Goal: Transaction & Acquisition: Book appointment/travel/reservation

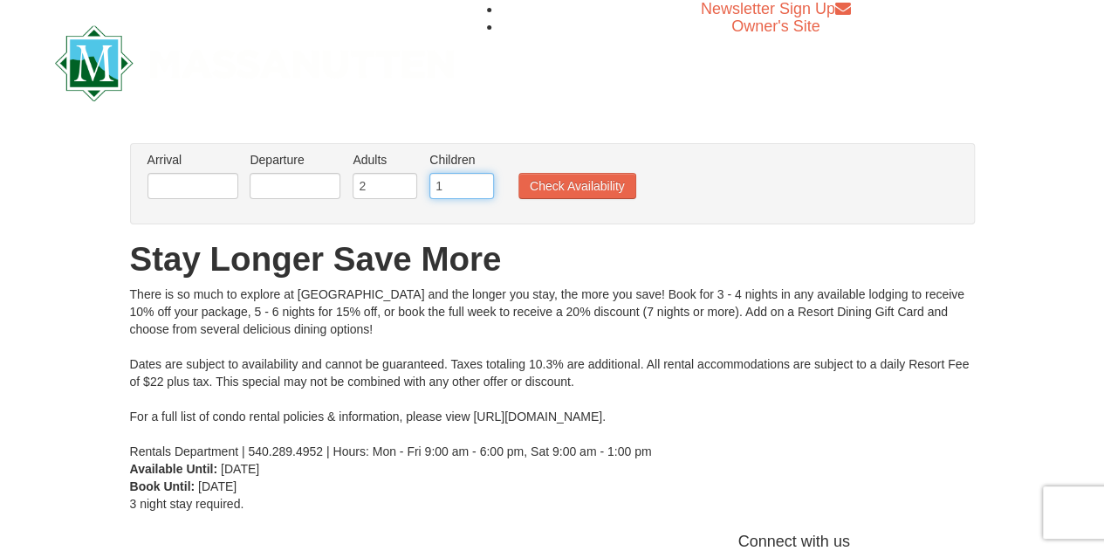
click at [482, 181] on input "1" at bounding box center [461, 186] width 65 height 26
click at [482, 181] on input "2" at bounding box center [461, 186] width 65 height 26
type input "3"
click at [482, 181] on input "3" at bounding box center [461, 186] width 65 height 26
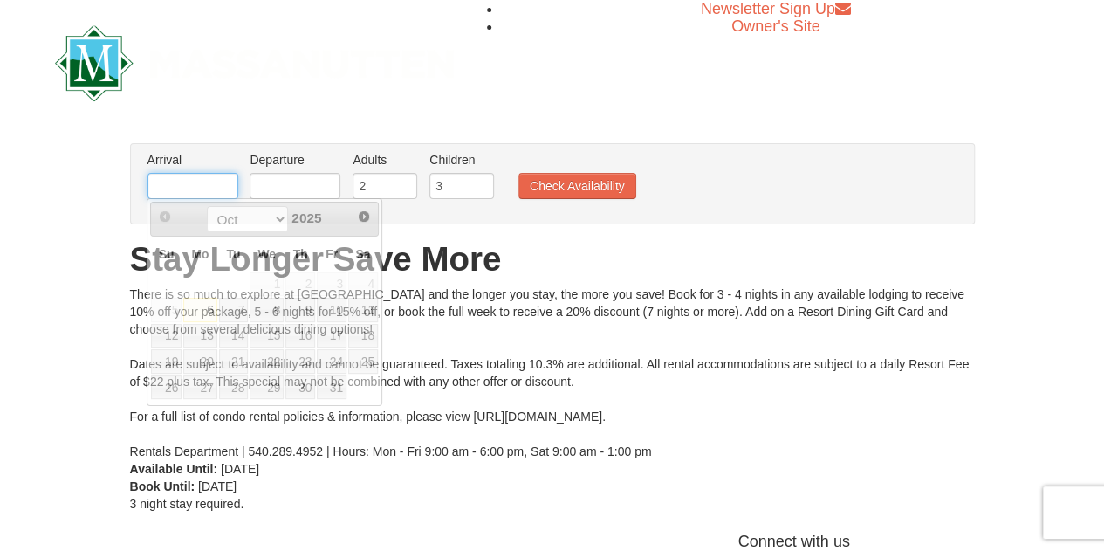
click at [206, 182] on input "text" at bounding box center [192, 186] width 91 height 26
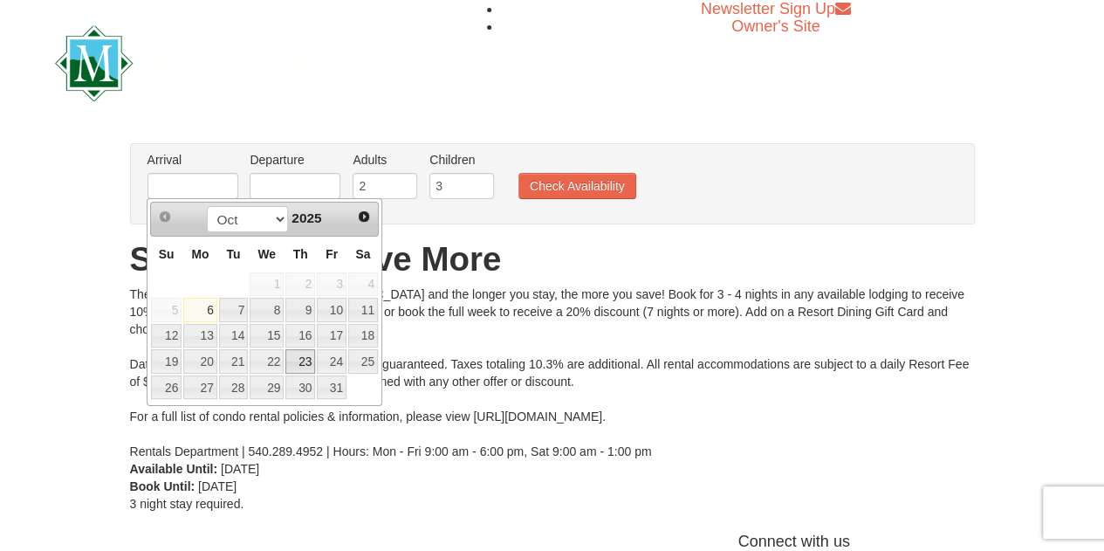
click at [308, 357] on link "23" at bounding box center [300, 361] width 30 height 24
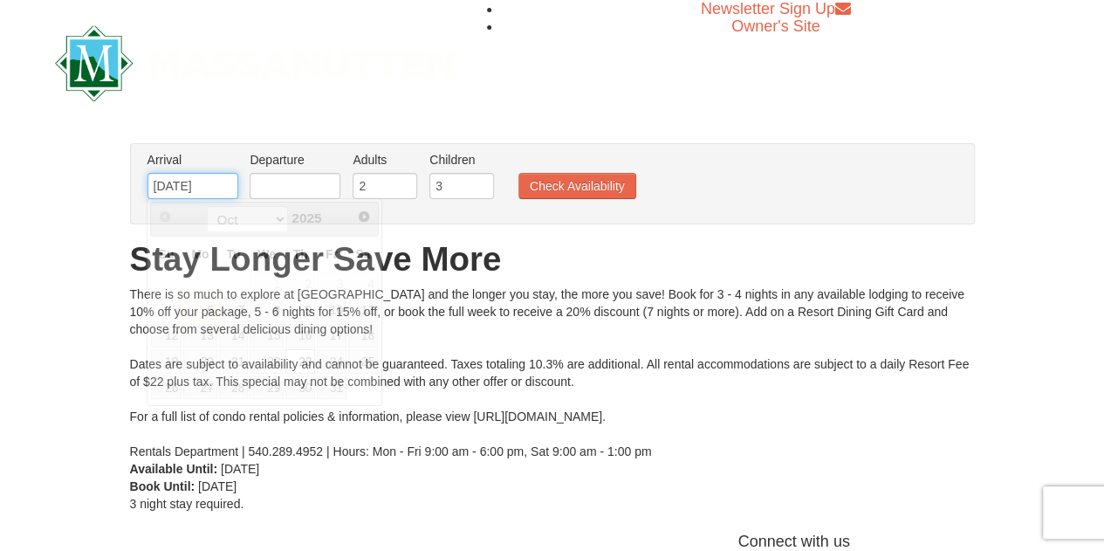
click at [182, 184] on input "[DATE]" at bounding box center [192, 186] width 91 height 26
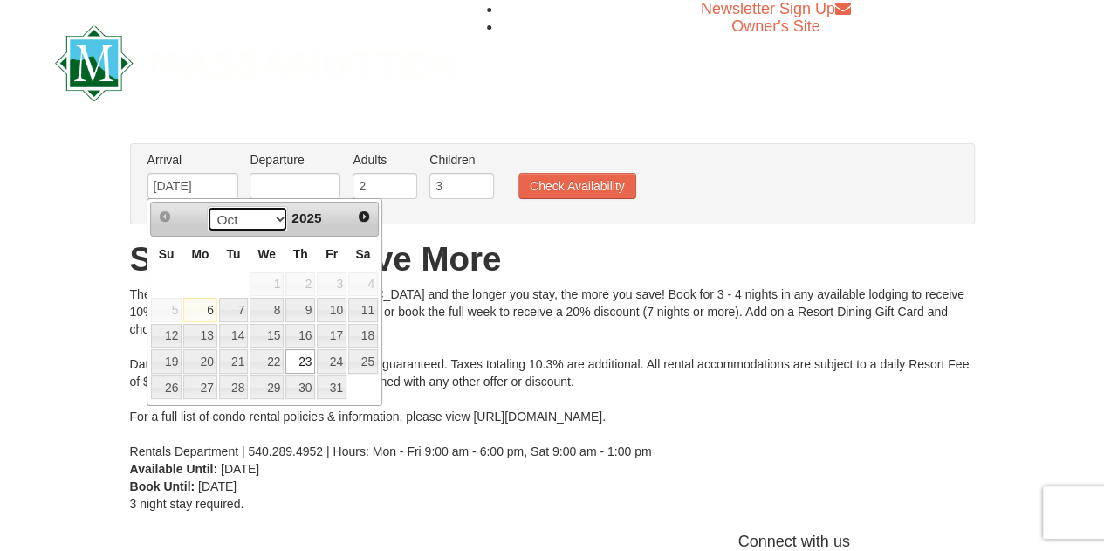
click at [233, 226] on select "Oct Nov Dec" at bounding box center [247, 219] width 81 height 26
click at [337, 355] on link "24" at bounding box center [332, 361] width 30 height 24
type input "10/24/2025"
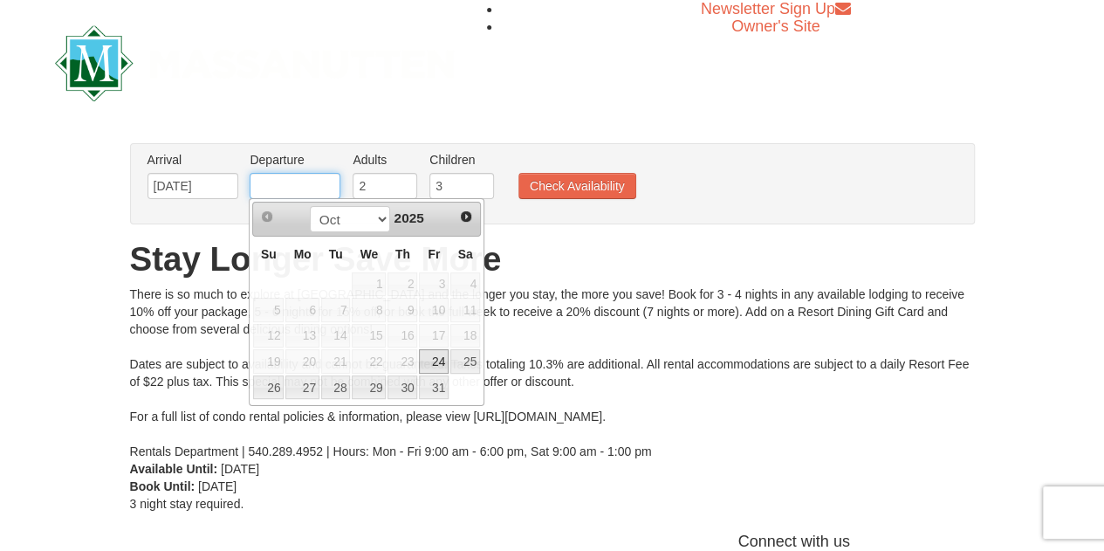
click at [291, 184] on input "text" at bounding box center [295, 186] width 91 height 26
click at [274, 390] on link "26" at bounding box center [268, 387] width 31 height 24
type input "[DATE]"
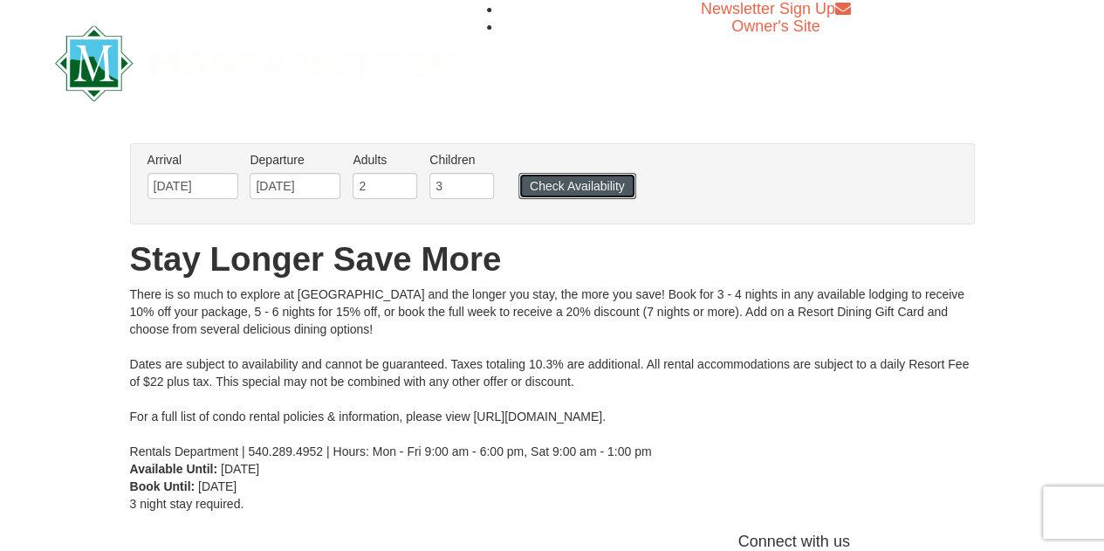
click at [588, 176] on button "Check Availability" at bounding box center [577, 186] width 118 height 26
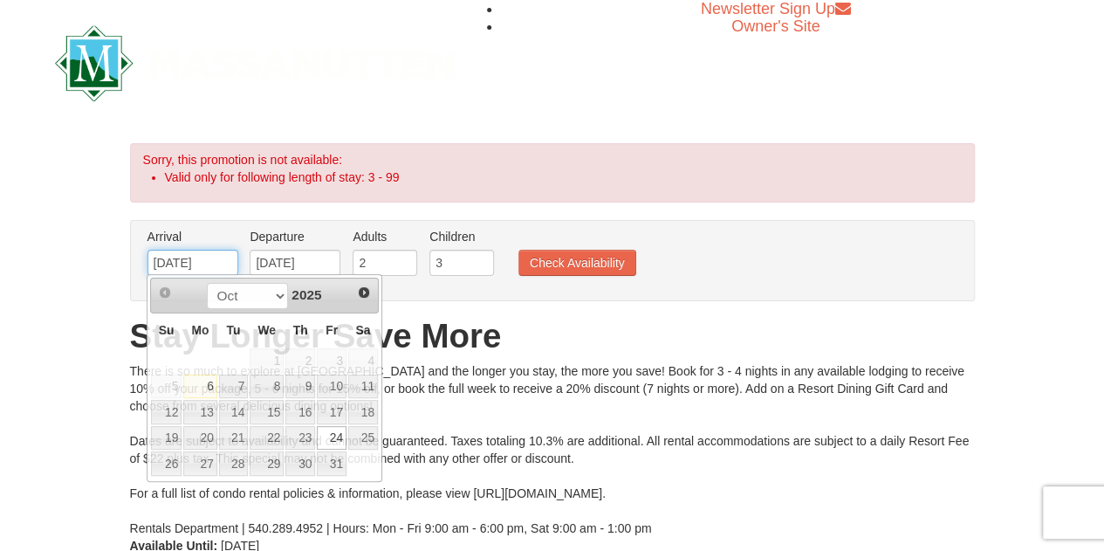
click at [192, 259] on input "10/24/2025" at bounding box center [192, 263] width 91 height 26
click at [181, 258] on input "10/24/2025" at bounding box center [192, 263] width 91 height 26
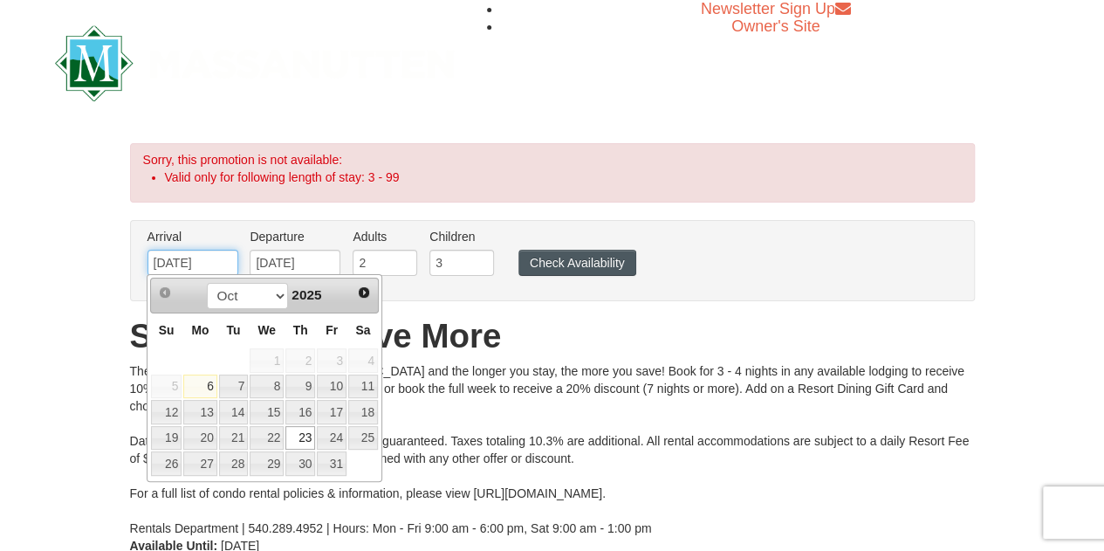
type input "[DATE]"
click at [569, 254] on button "Check Availability" at bounding box center [577, 263] width 118 height 26
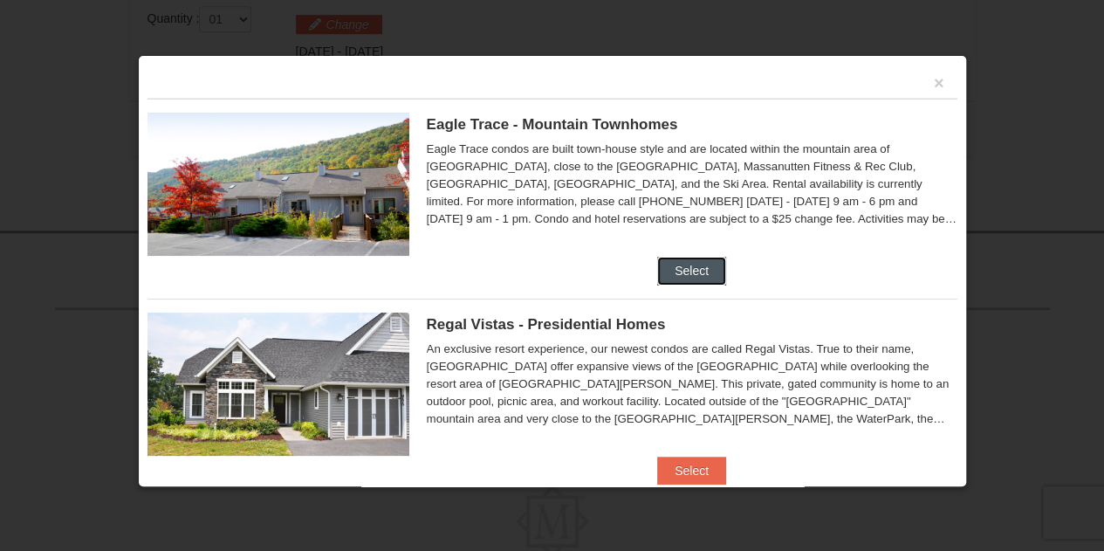
click at [669, 265] on button "Select" at bounding box center [691, 271] width 69 height 28
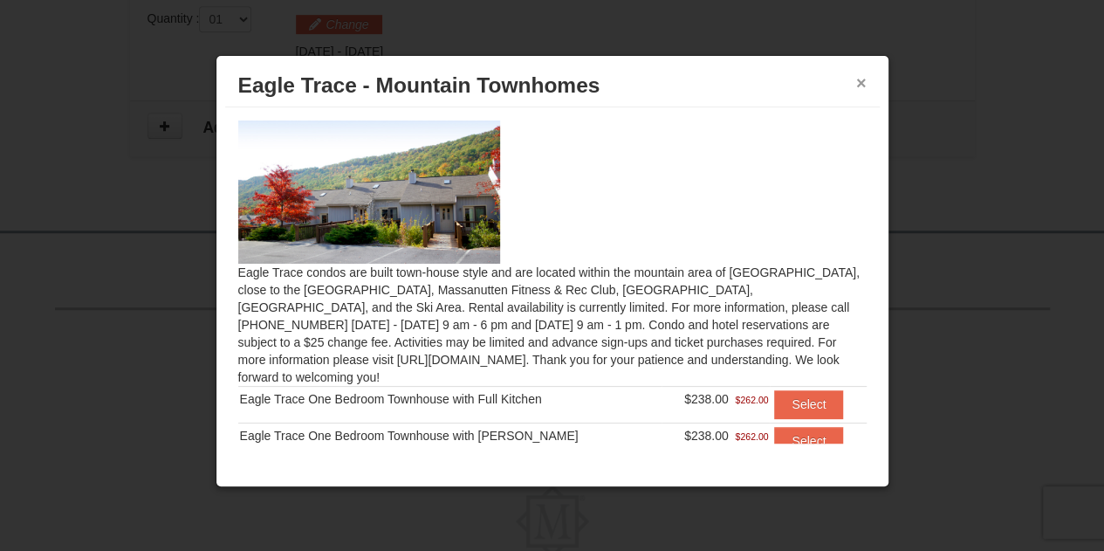
click at [859, 80] on button "×" at bounding box center [861, 82] width 10 height 17
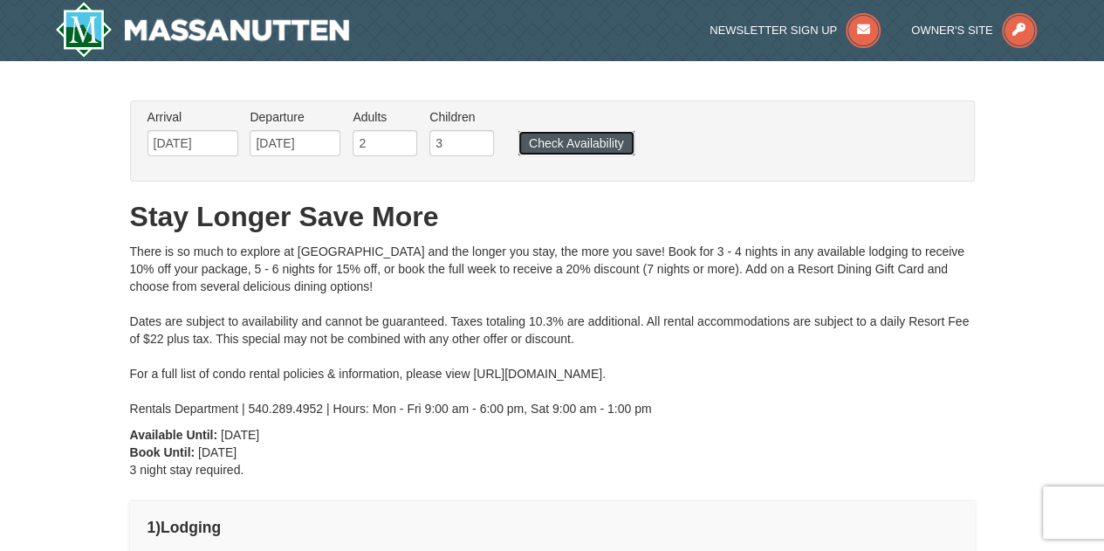
click at [587, 133] on button "Check Availability" at bounding box center [576, 143] width 116 height 24
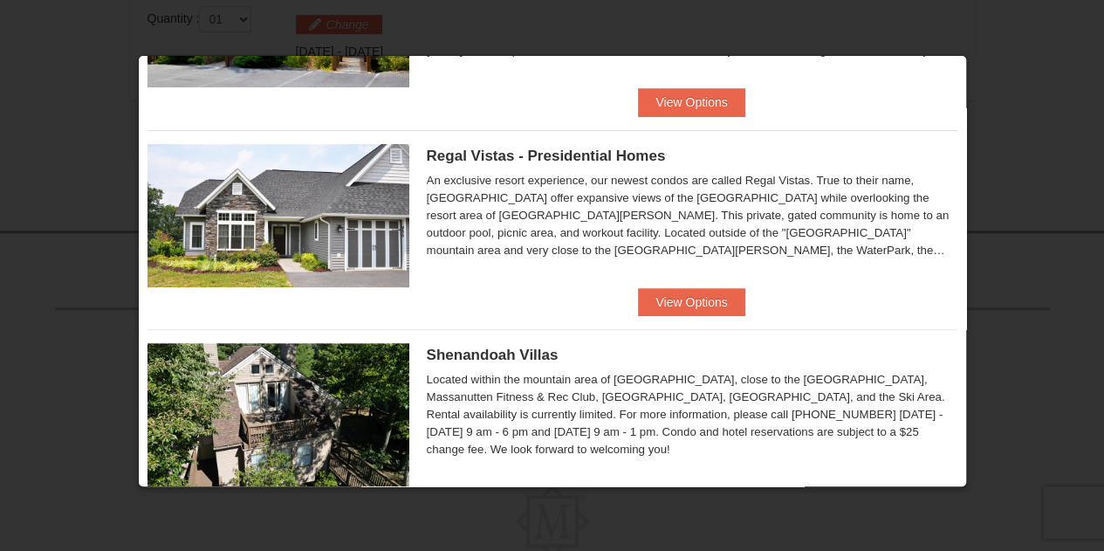
scroll to position [169, 0]
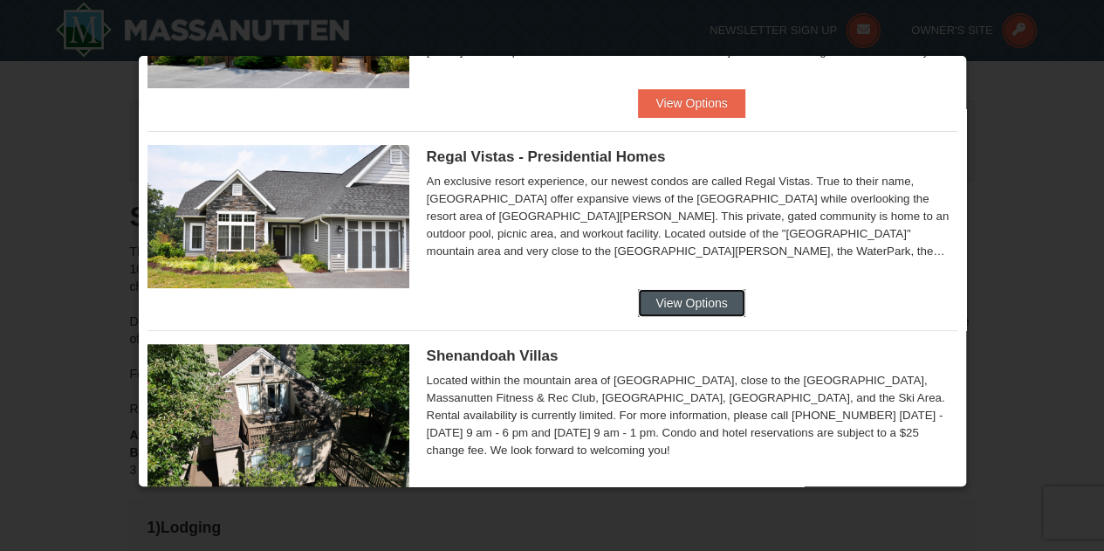
click at [672, 299] on button "View Options" at bounding box center [691, 303] width 106 height 28
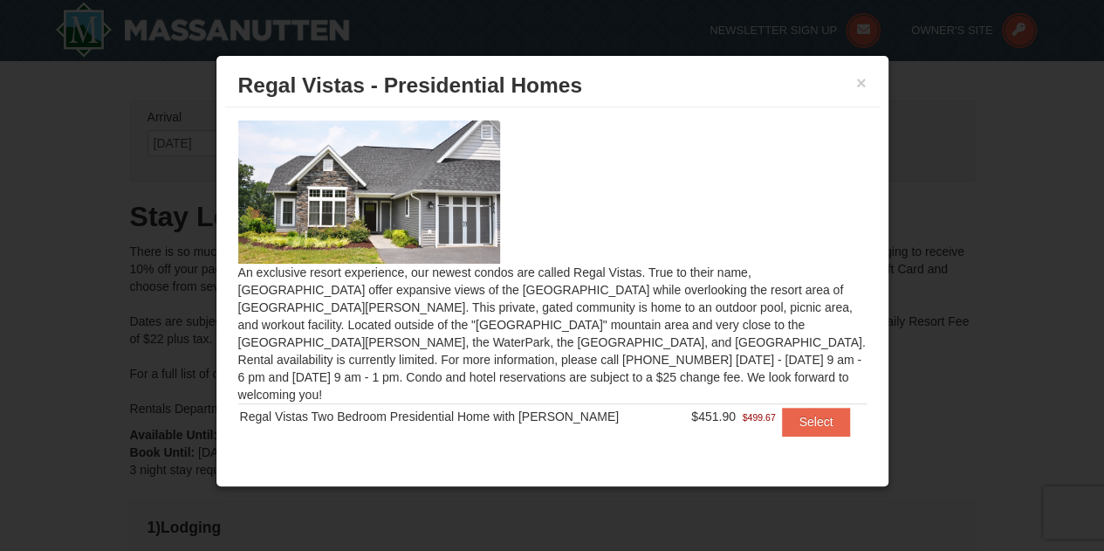
scroll to position [0, 0]
click at [438, 203] on img at bounding box center [369, 191] width 262 height 143
click at [859, 79] on button "×" at bounding box center [861, 82] width 10 height 17
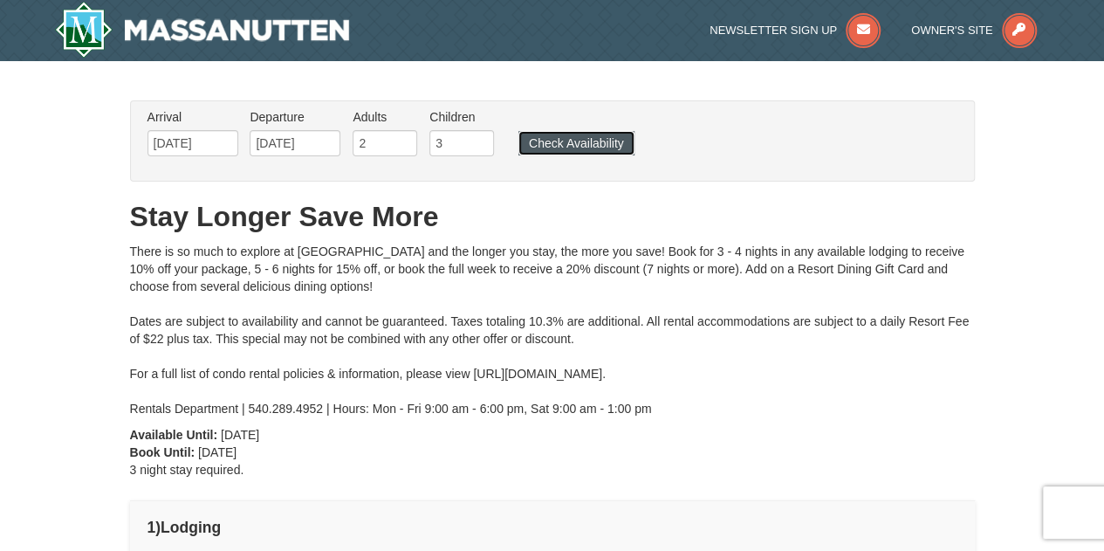
click at [598, 140] on button "Check Availability" at bounding box center [576, 143] width 116 height 24
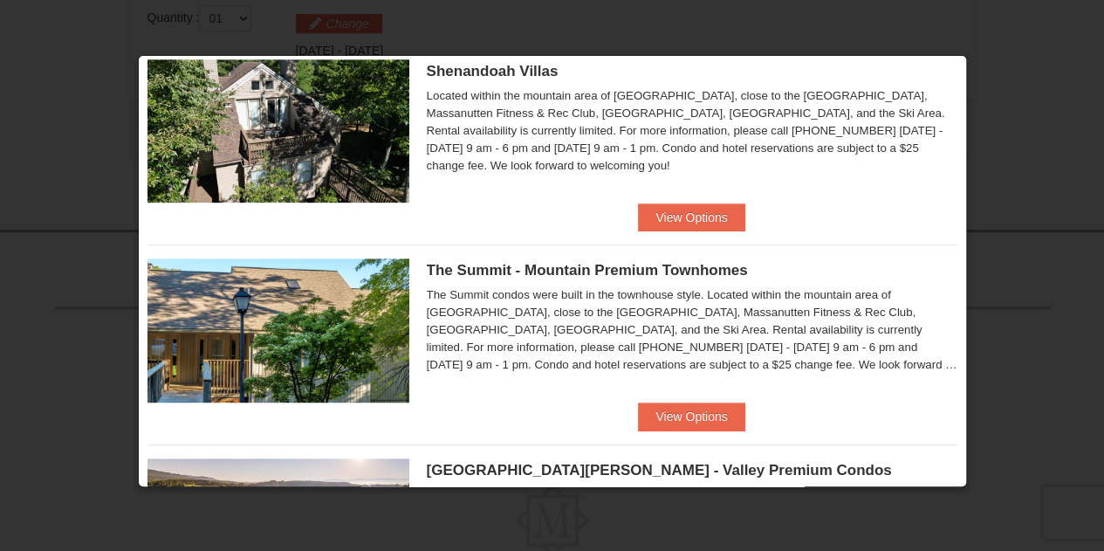
scroll to position [456, 0]
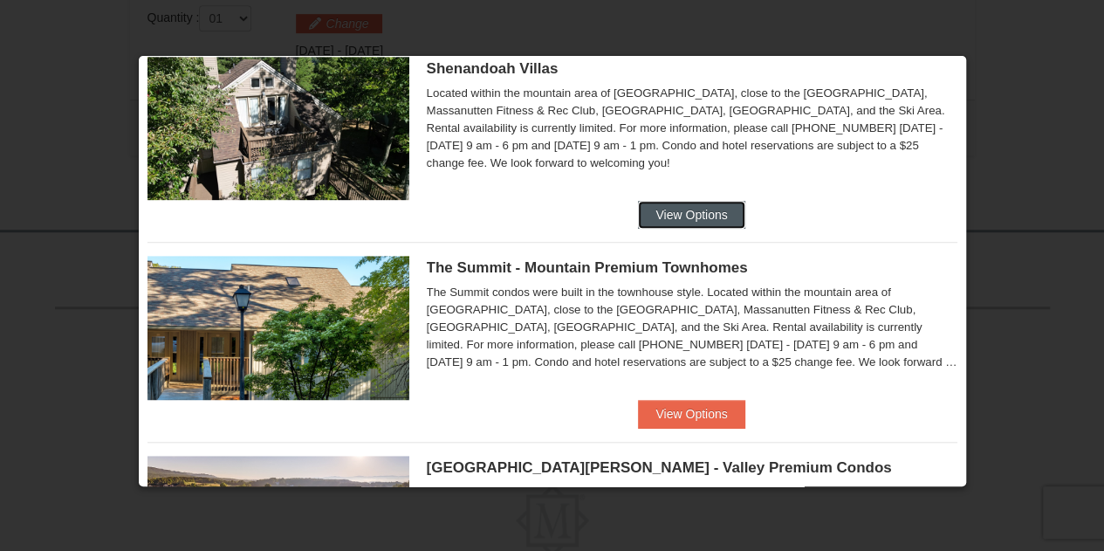
click at [653, 201] on button "View Options" at bounding box center [691, 215] width 106 height 28
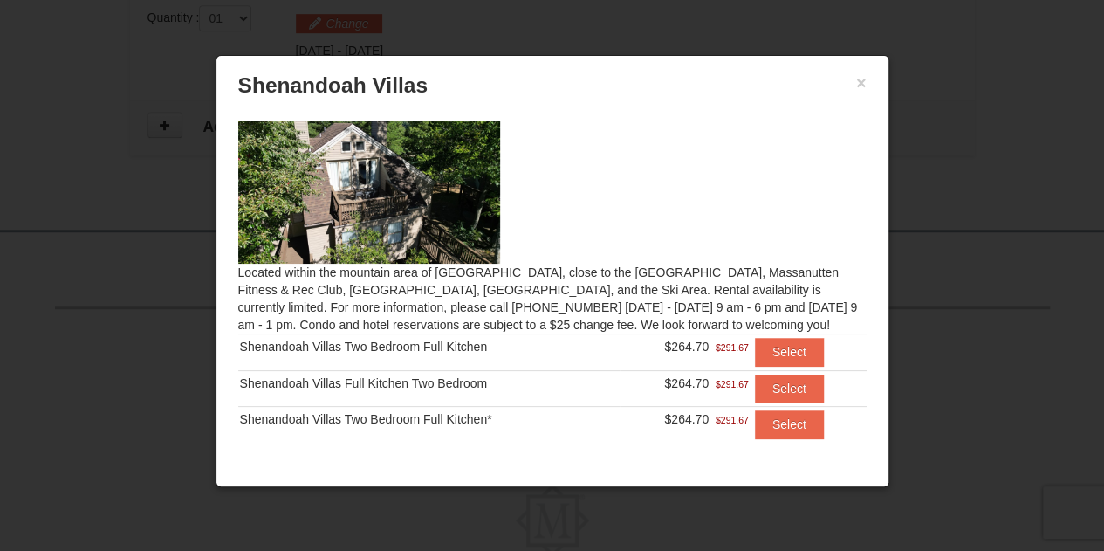
scroll to position [1, 0]
click at [771, 348] on button "Select" at bounding box center [789, 351] width 69 height 28
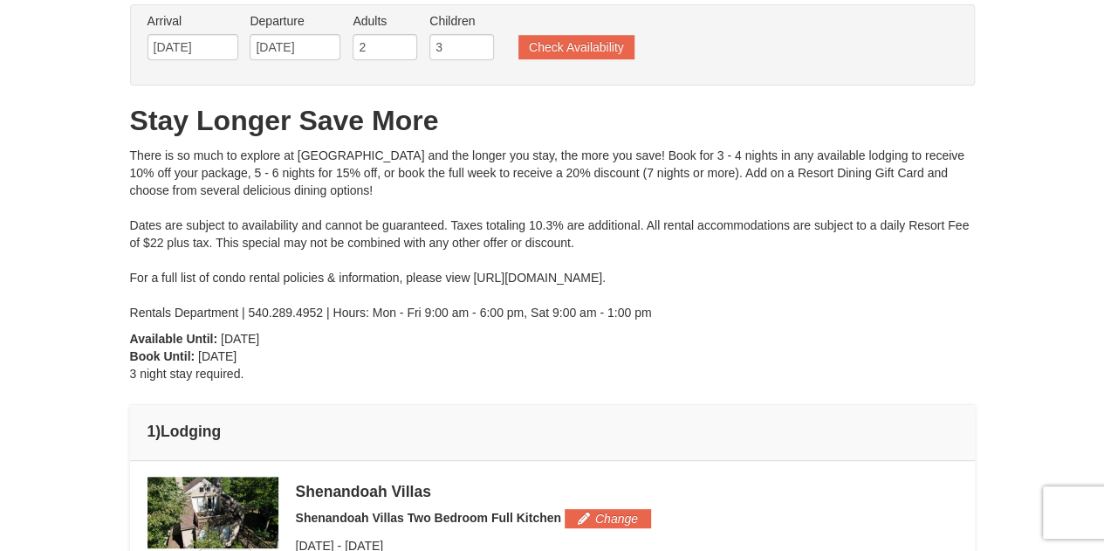
scroll to position [0, 0]
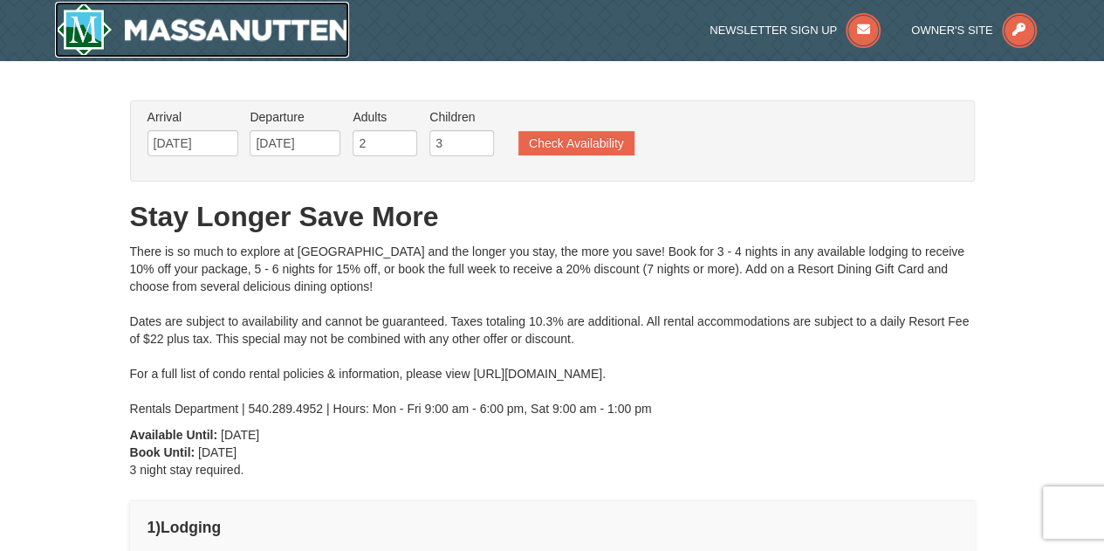
click at [263, 24] on img at bounding box center [202, 30] width 295 height 56
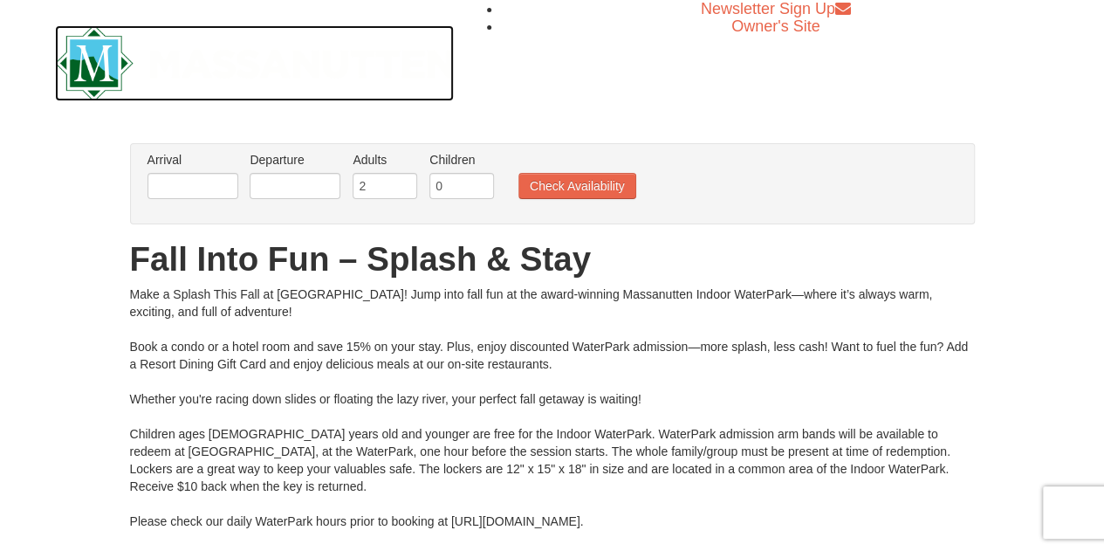
click at [95, 65] on img at bounding box center [255, 63] width 400 height 76
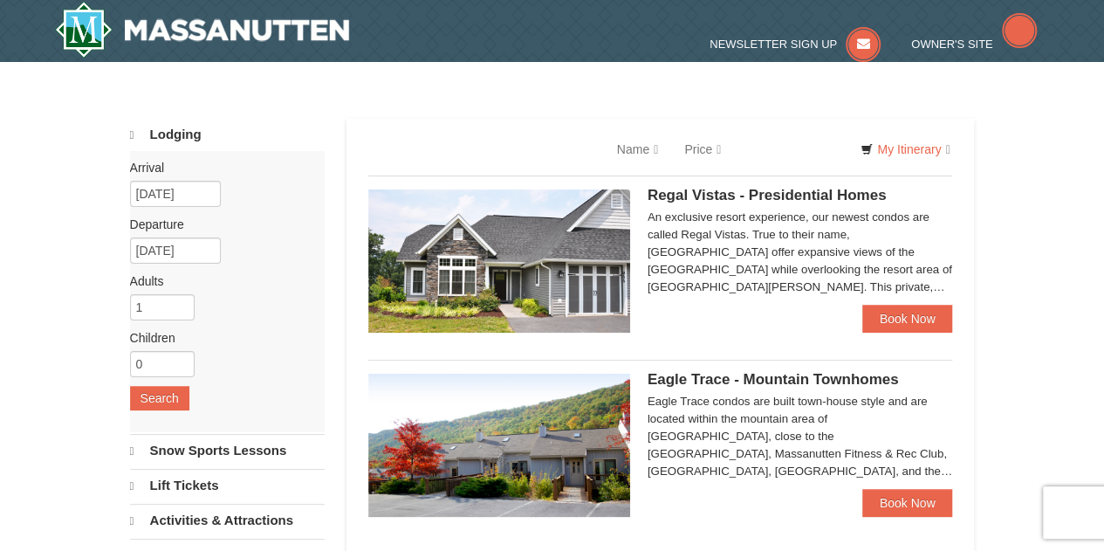
select select "10"
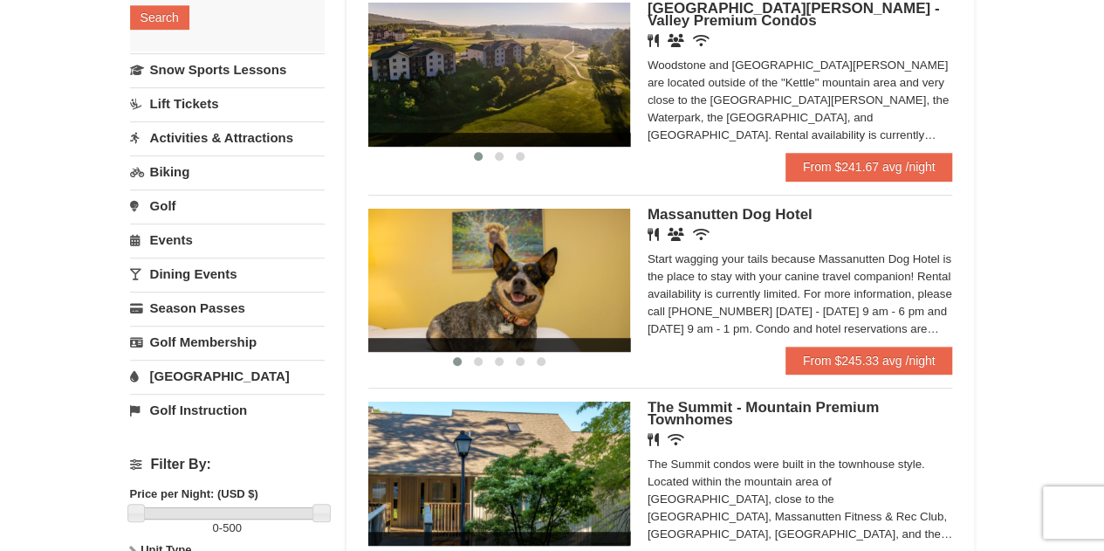
scroll to position [380, 0]
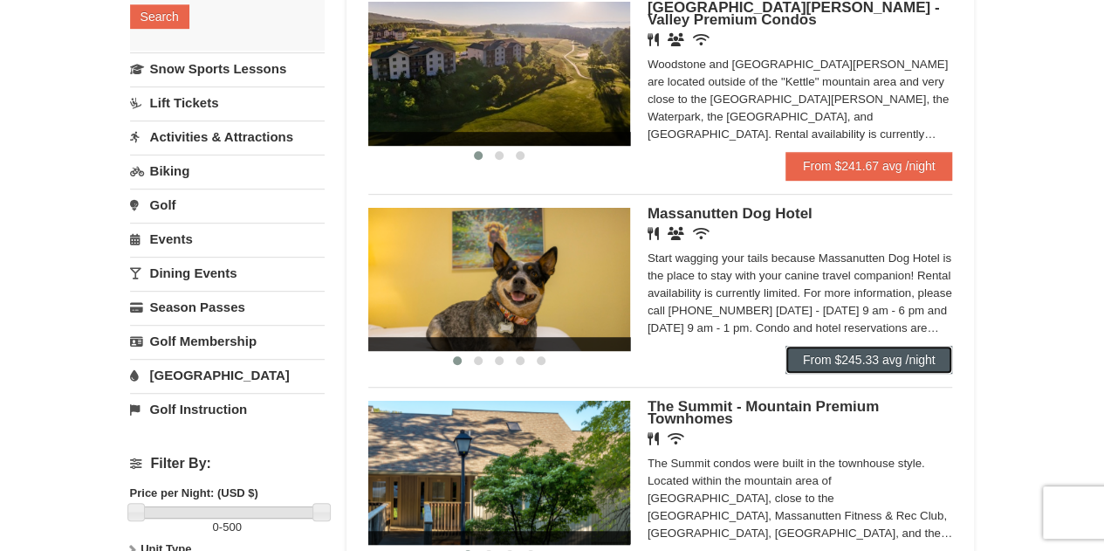
click at [837, 355] on link "From $245.33 avg /night" at bounding box center [869, 360] width 168 height 28
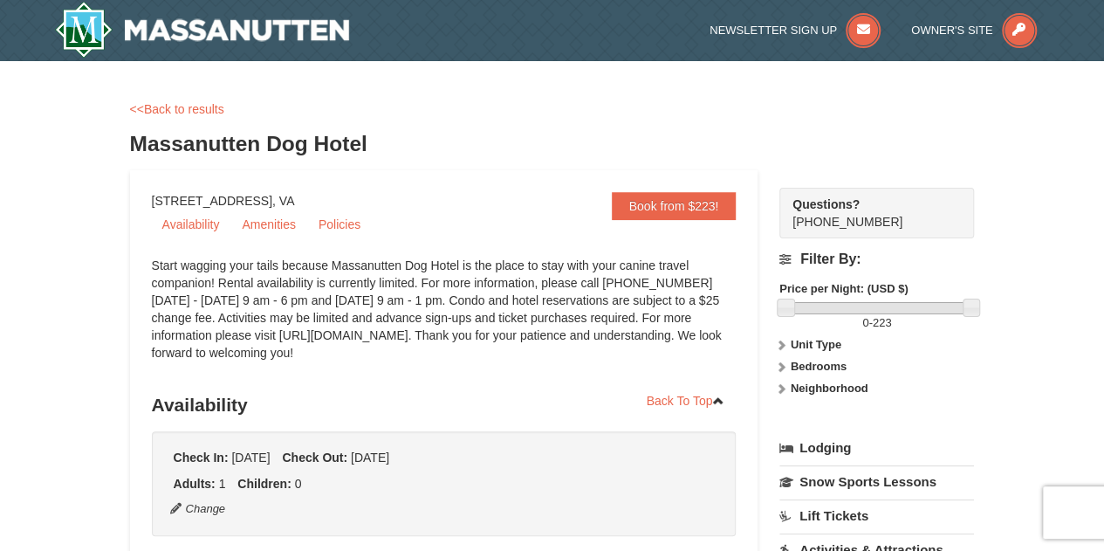
scroll to position [9, 0]
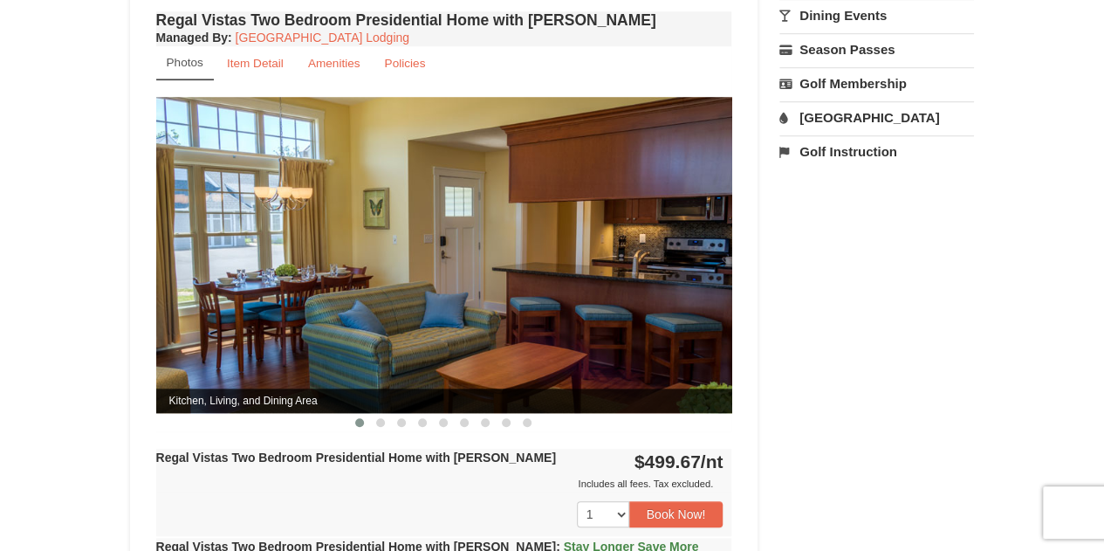
scroll to position [654, 0]
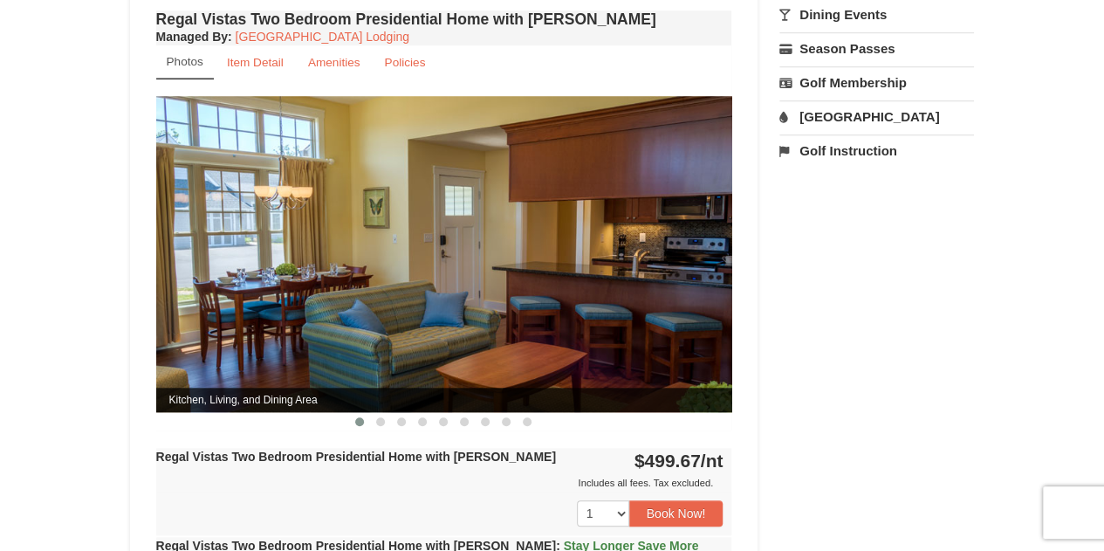
click at [469, 315] on img at bounding box center [444, 253] width 576 height 315
click at [382, 417] on span at bounding box center [380, 421] width 9 height 9
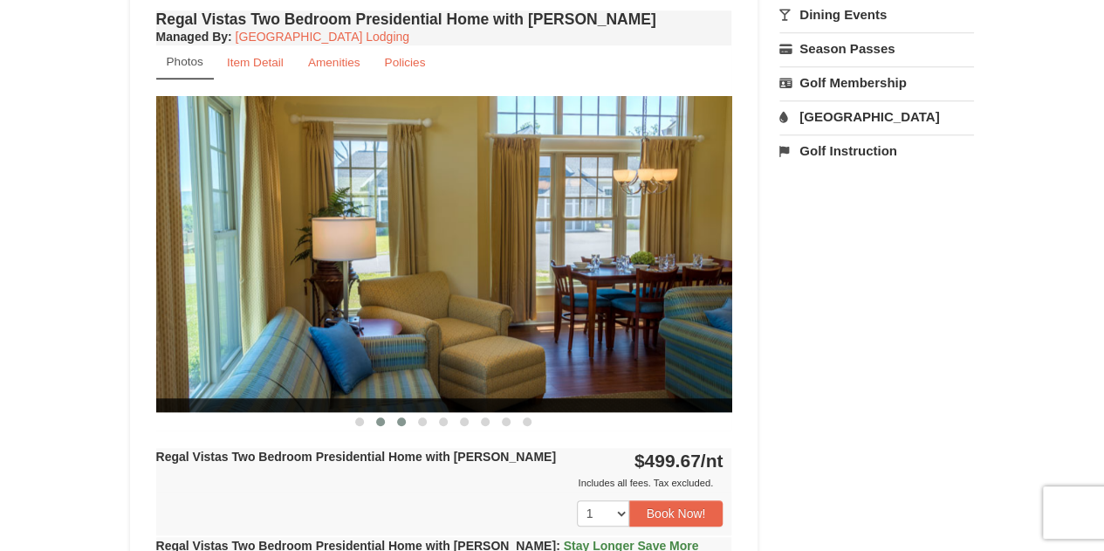
click at [401, 417] on span at bounding box center [401, 421] width 9 height 9
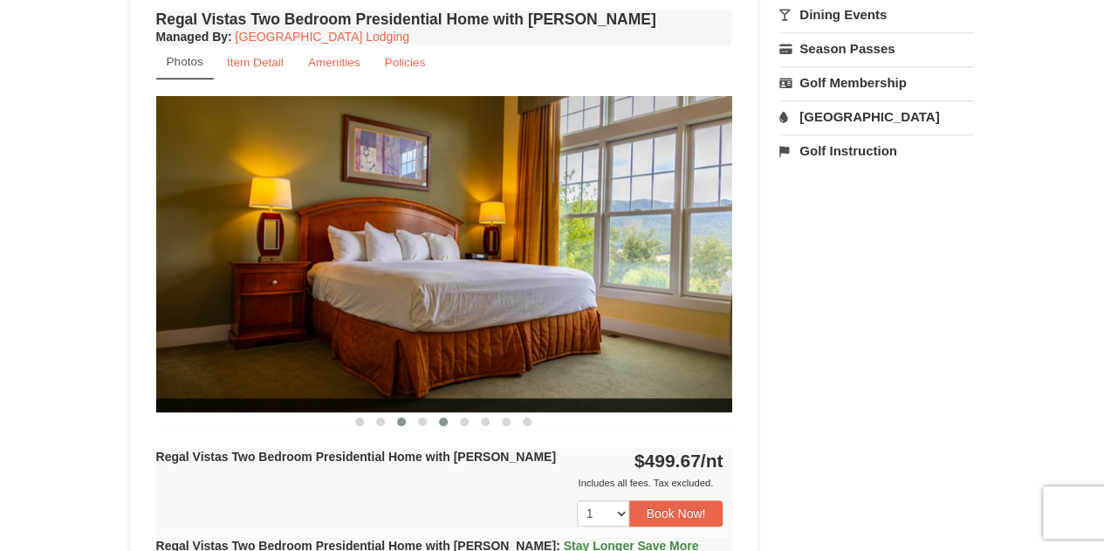
click at [445, 417] on span at bounding box center [443, 421] width 9 height 9
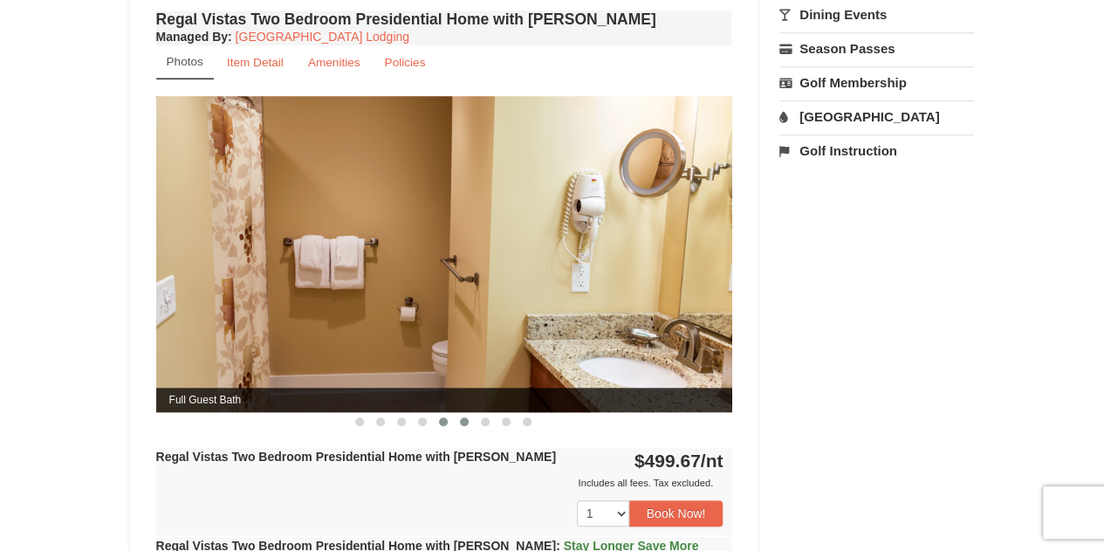
click at [472, 413] on button at bounding box center [464, 421] width 21 height 17
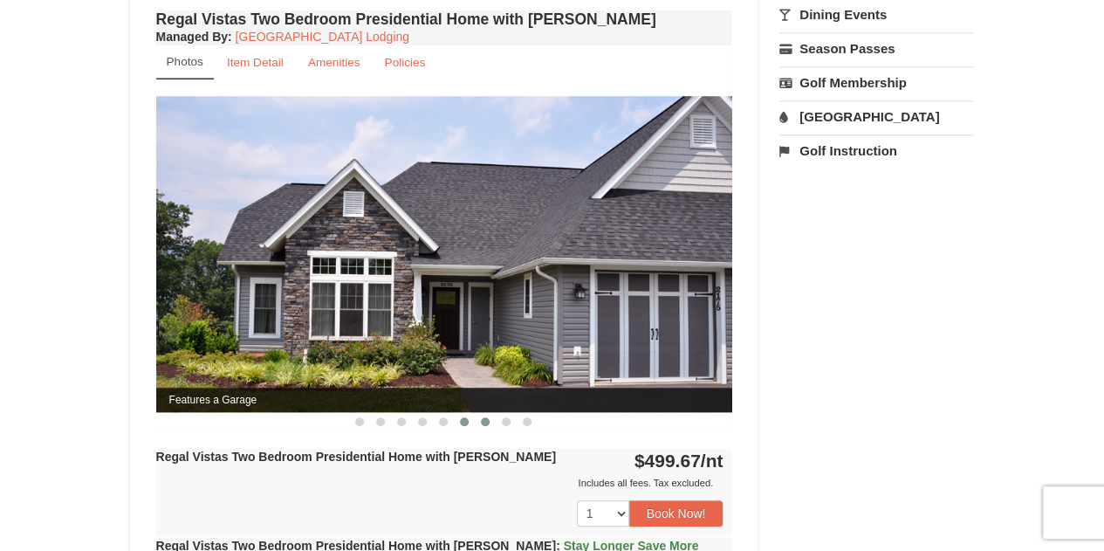
click at [485, 417] on span at bounding box center [485, 421] width 9 height 9
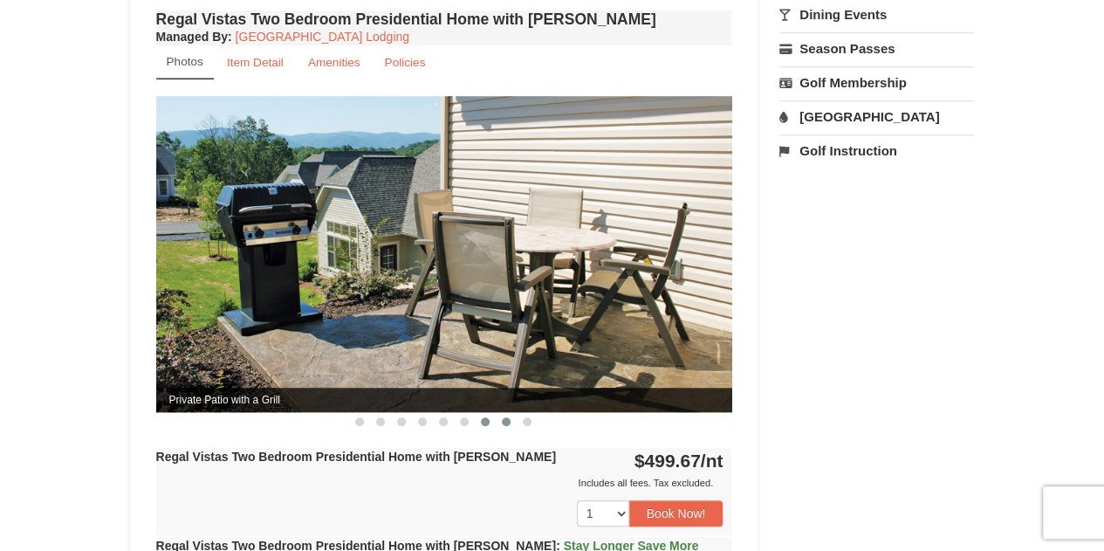
click at [502, 413] on button at bounding box center [506, 421] width 21 height 17
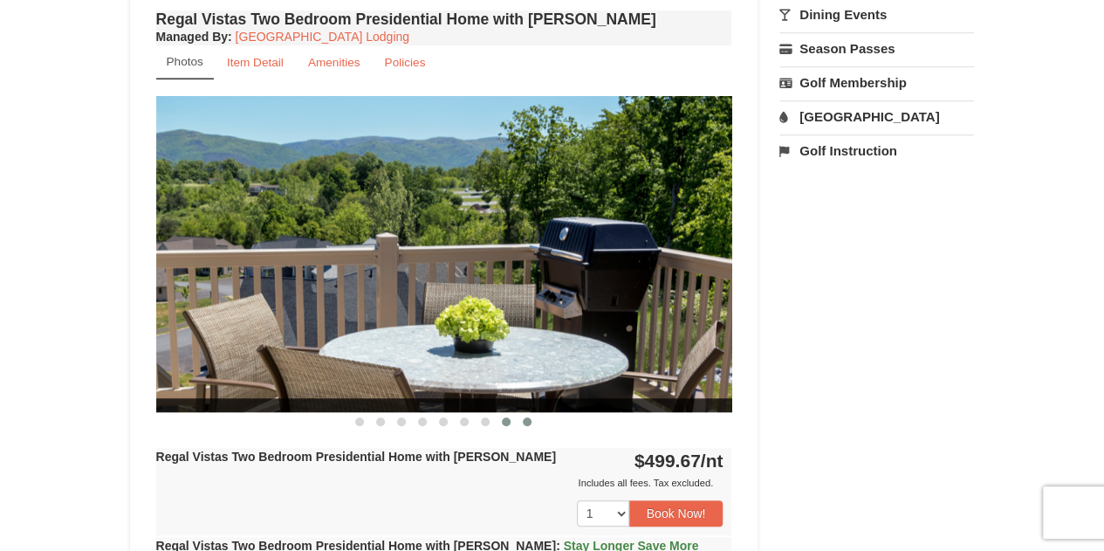
click at [528, 413] on button at bounding box center [527, 421] width 21 height 17
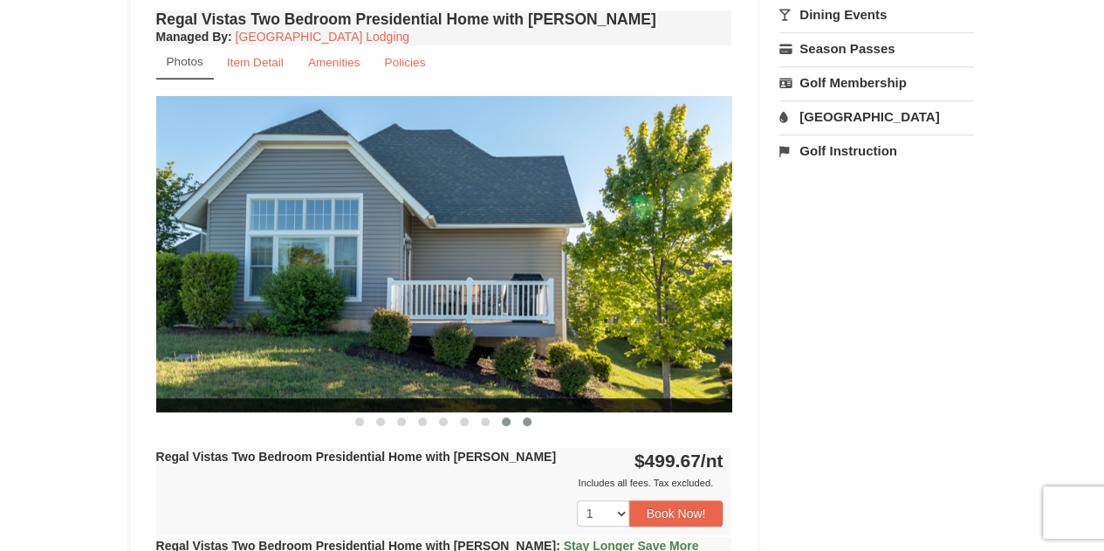
click at [506, 417] on span at bounding box center [506, 421] width 9 height 9
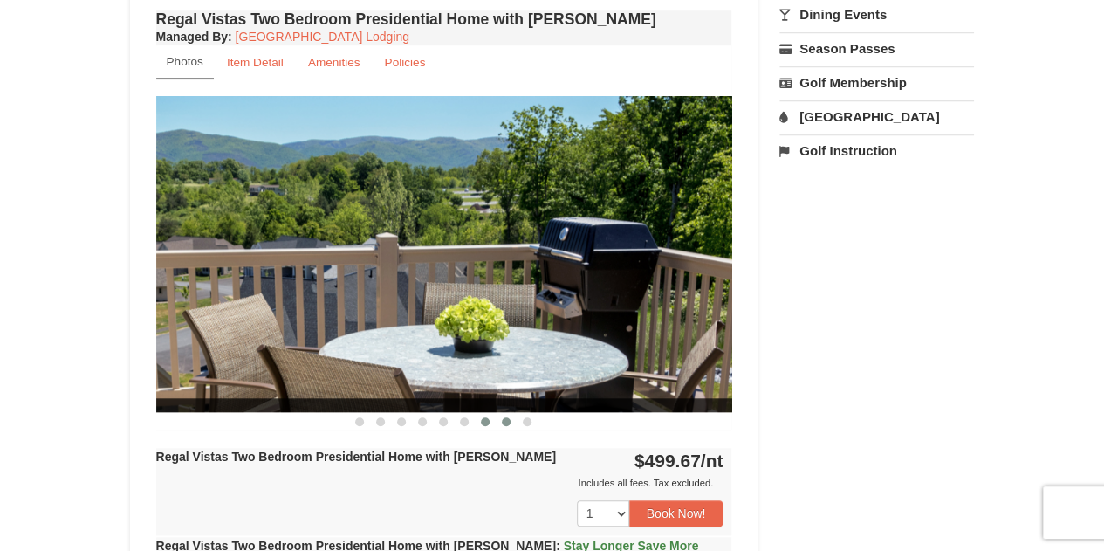
click at [489, 417] on span at bounding box center [485, 421] width 9 height 9
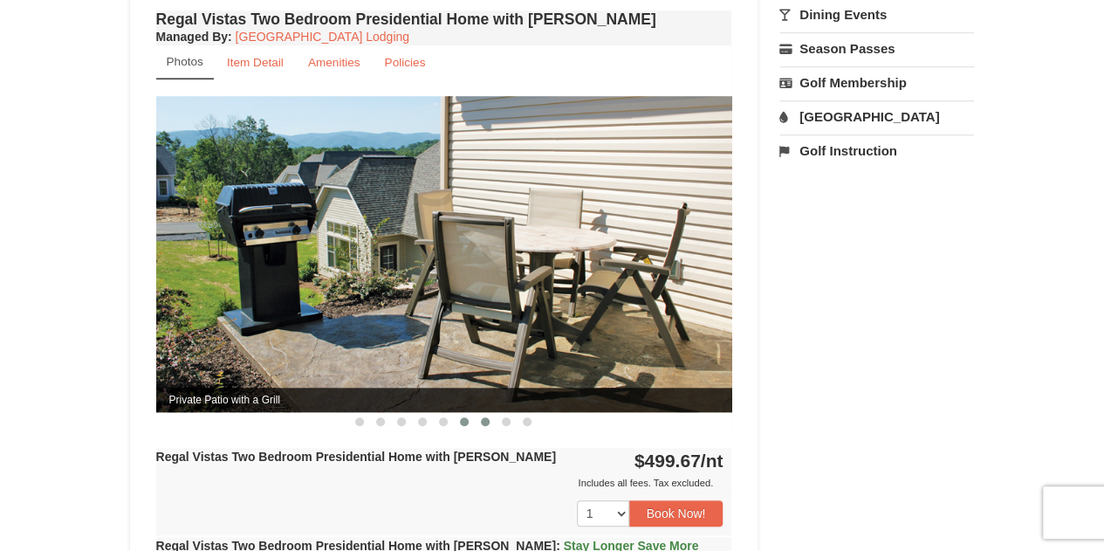
click at [457, 413] on button at bounding box center [464, 421] width 21 height 17
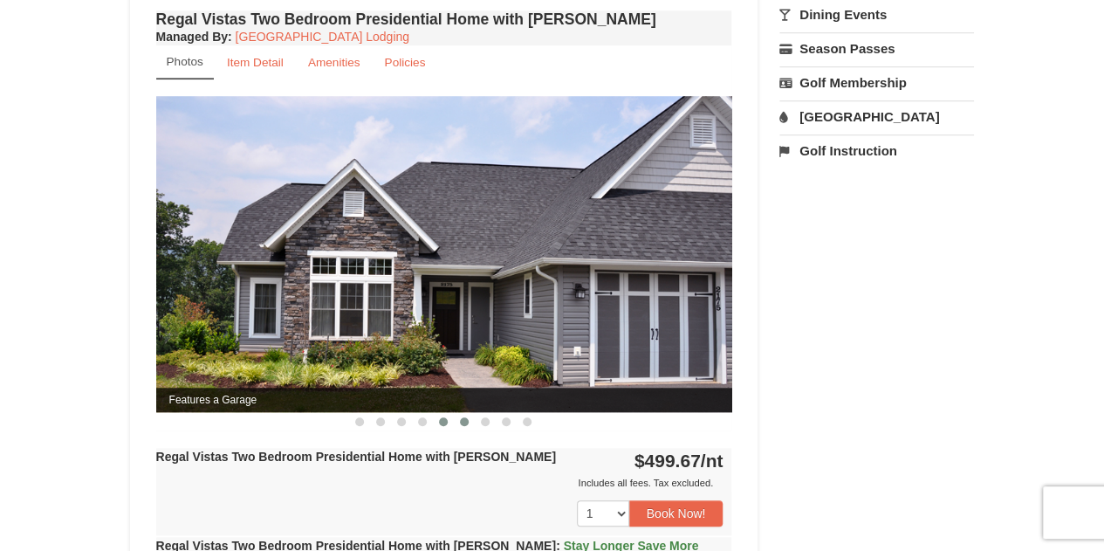
click at [442, 417] on span at bounding box center [443, 421] width 9 height 9
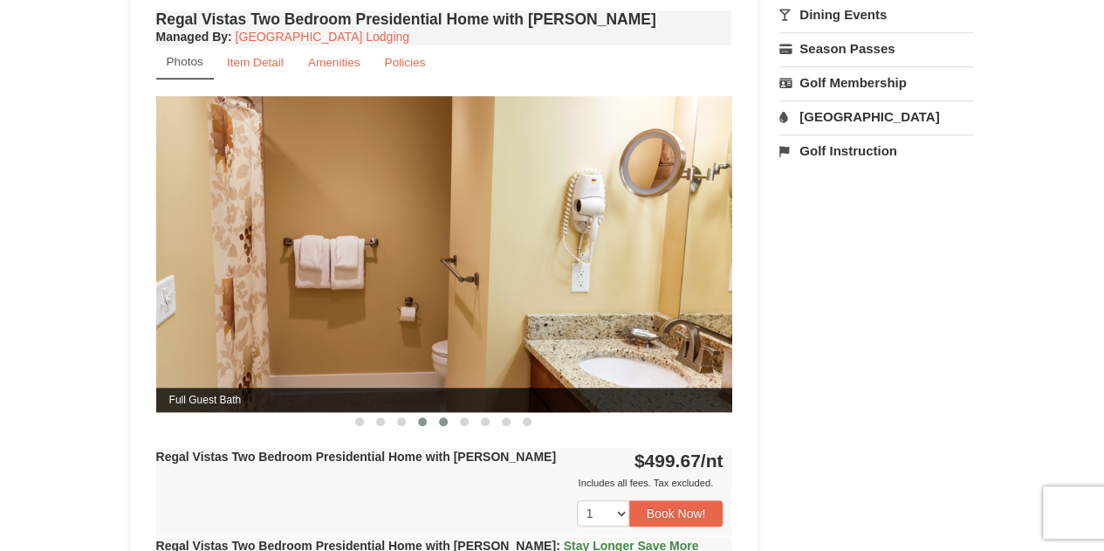
click at [419, 417] on span at bounding box center [422, 421] width 9 height 9
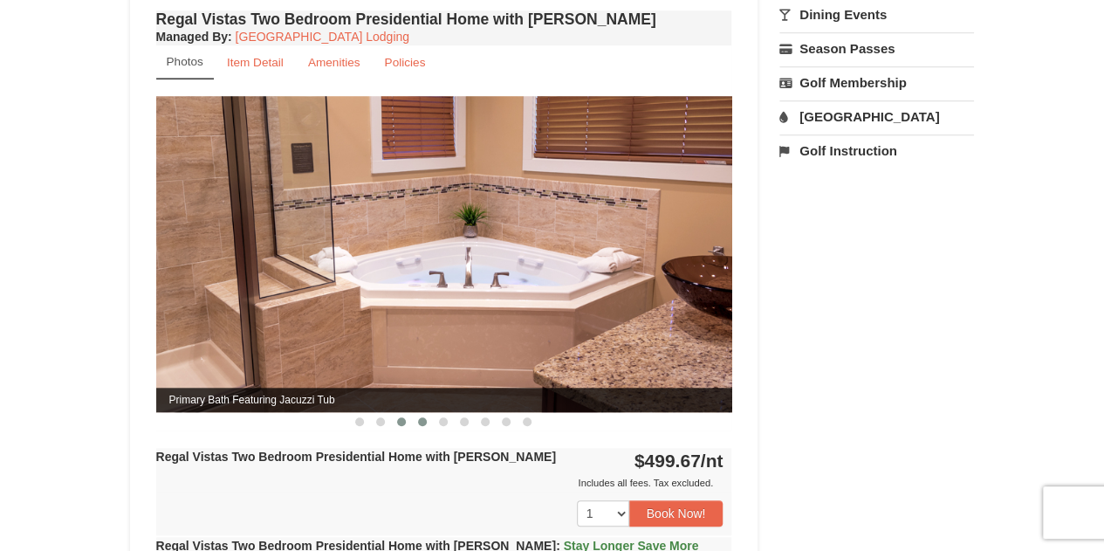
click at [400, 417] on span at bounding box center [401, 421] width 9 height 9
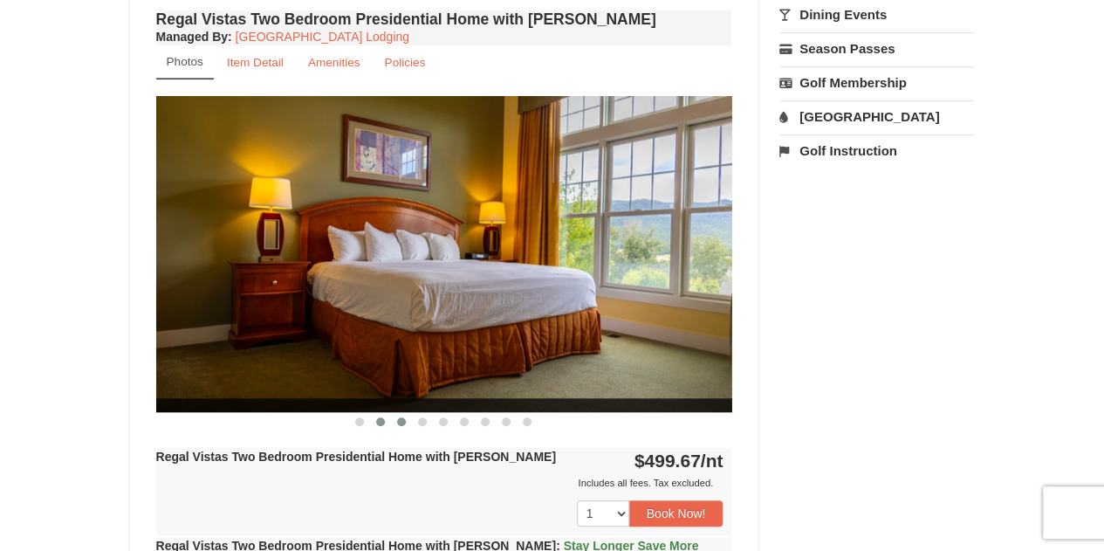
click at [382, 417] on span at bounding box center [380, 421] width 9 height 9
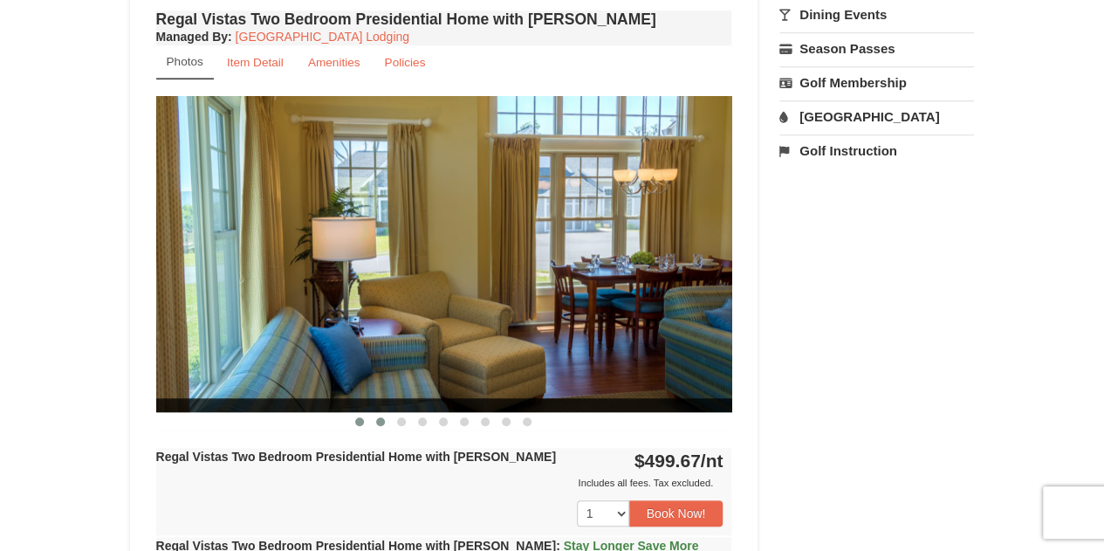
click at [360, 417] on span at bounding box center [359, 421] width 9 height 9
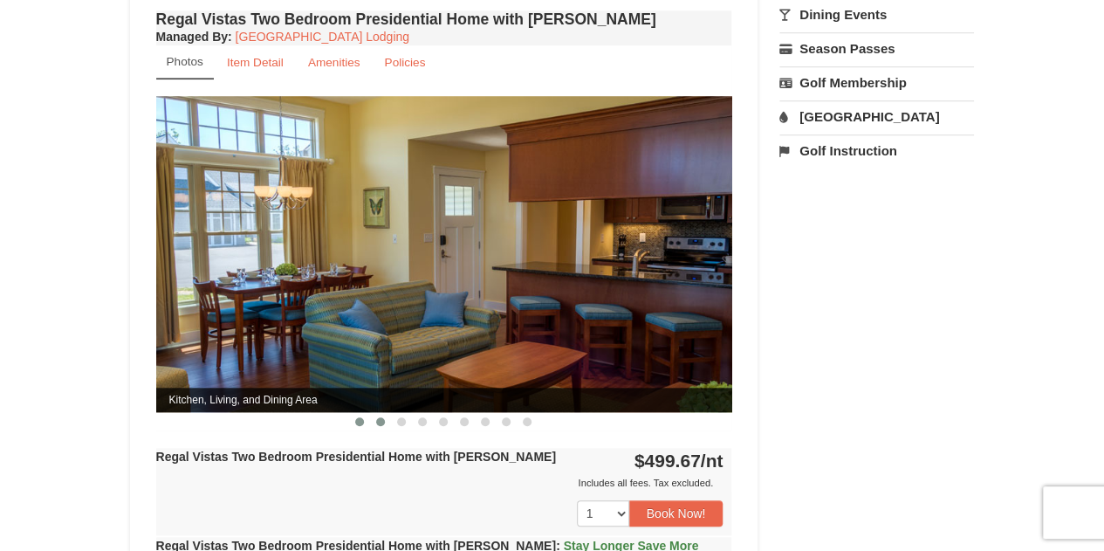
click at [380, 417] on span at bounding box center [380, 421] width 9 height 9
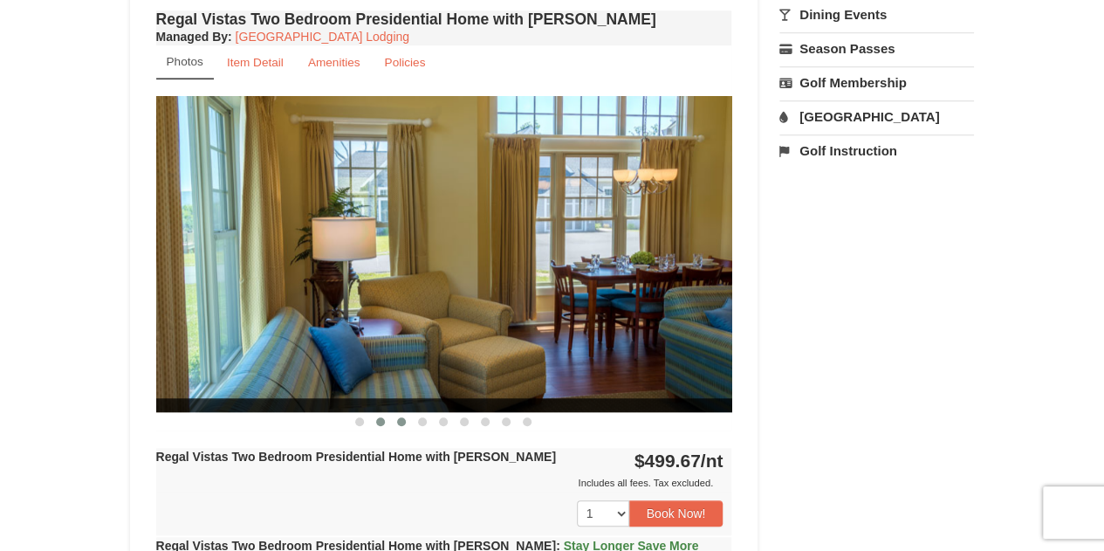
click at [400, 417] on span at bounding box center [401, 421] width 9 height 9
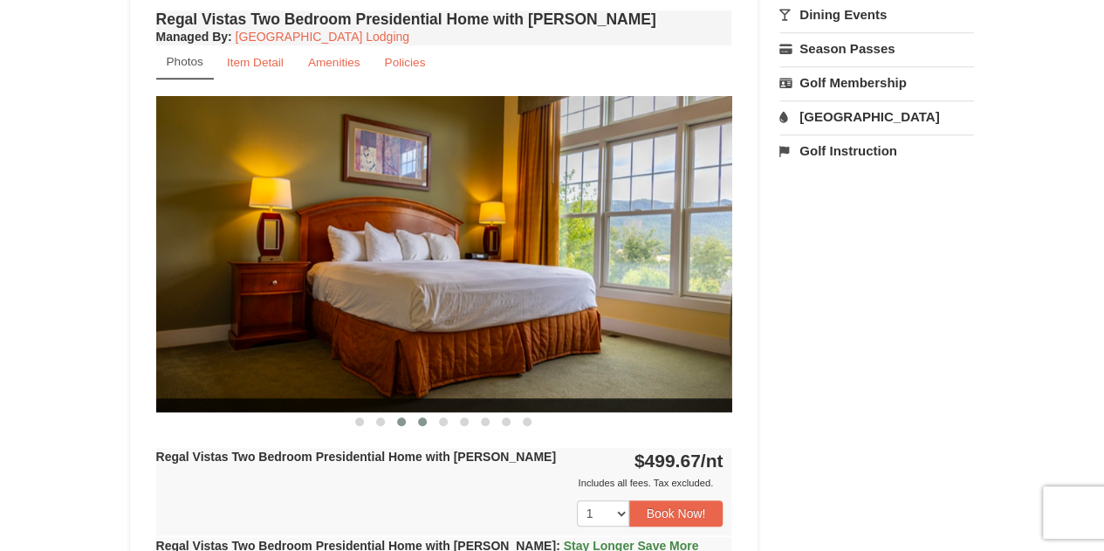
click at [424, 417] on span at bounding box center [422, 421] width 9 height 9
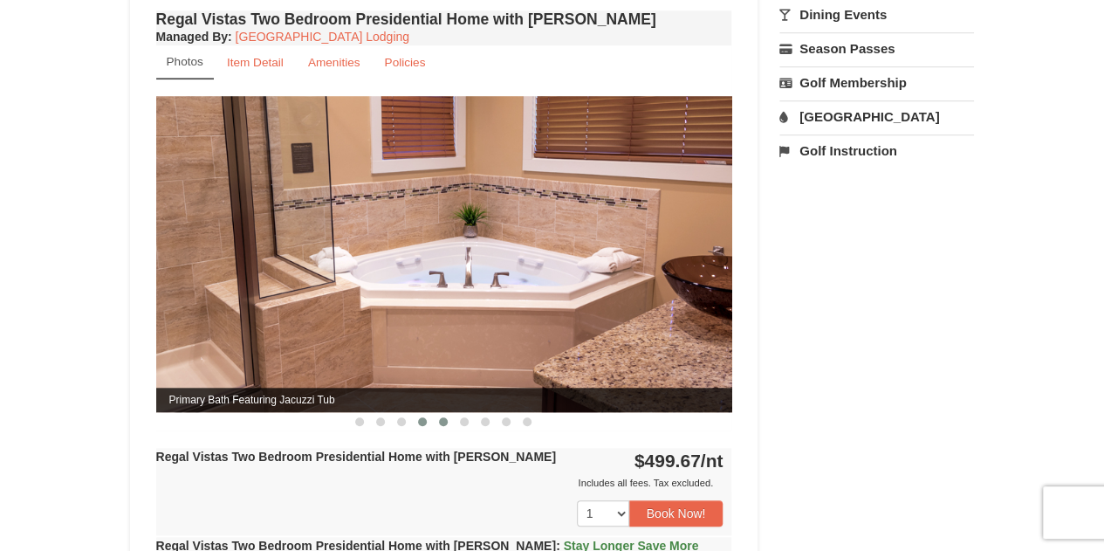
click at [443, 417] on span at bounding box center [443, 421] width 9 height 9
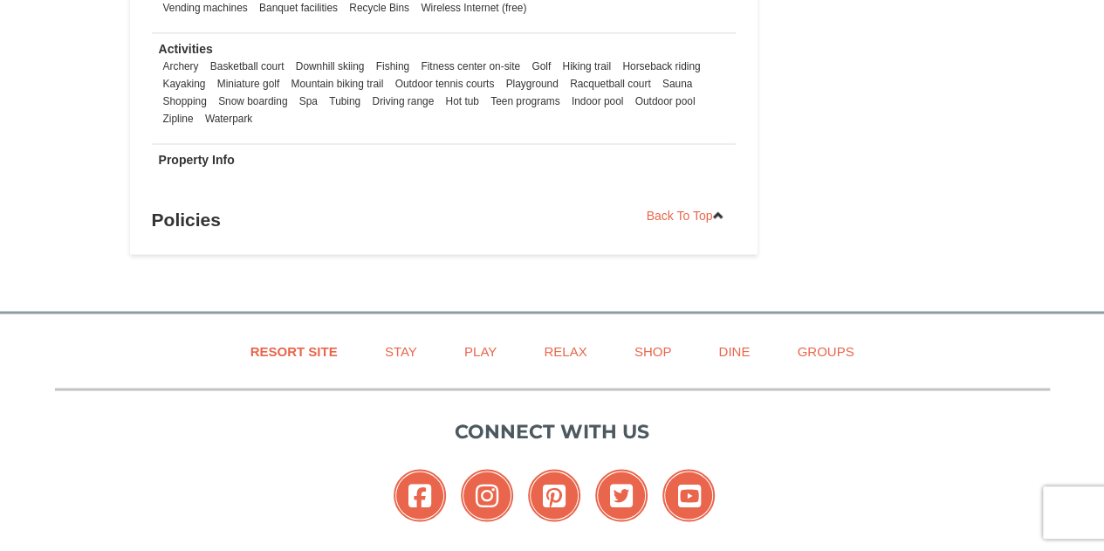
scroll to position [1467, 0]
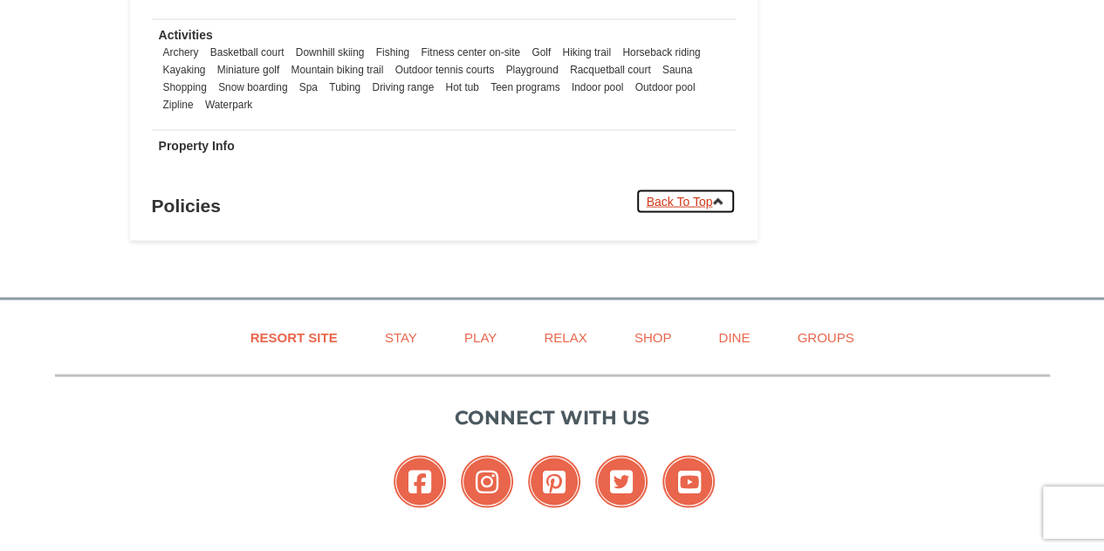
click at [684, 188] on link "Back To Top" at bounding box center [685, 201] width 101 height 26
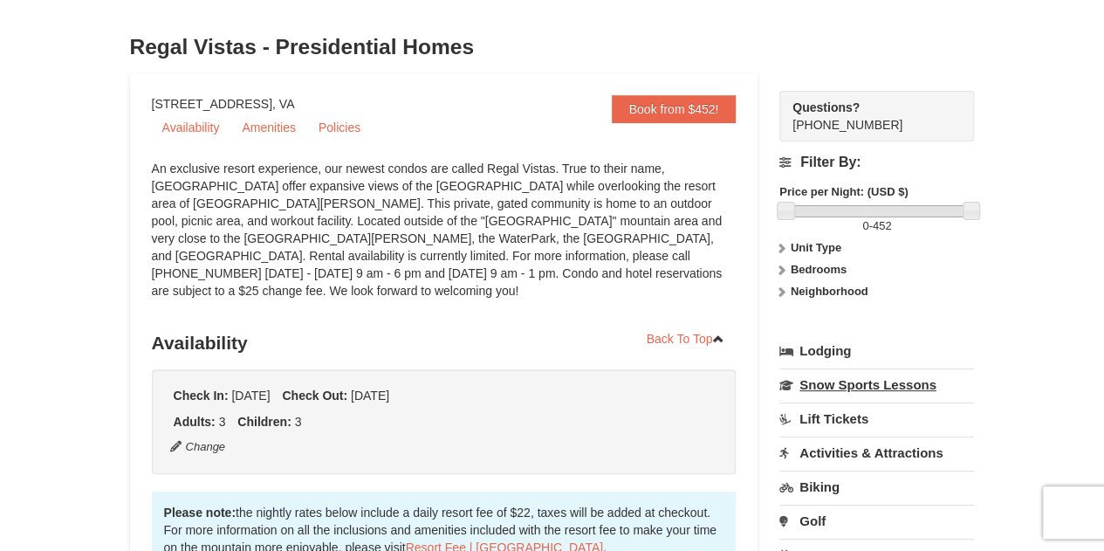
scroll to position [0, 0]
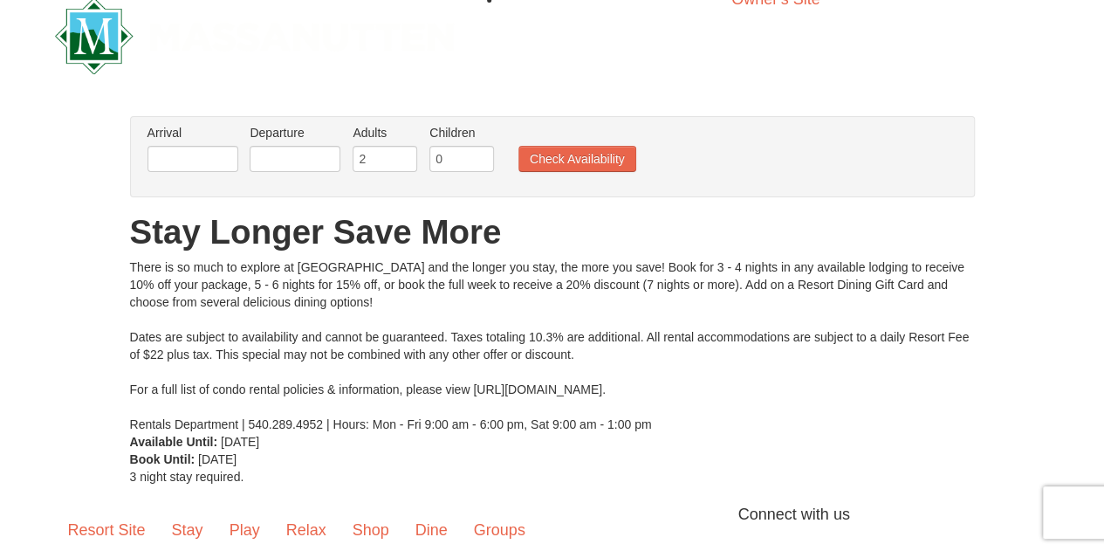
scroll to position [35, 0]
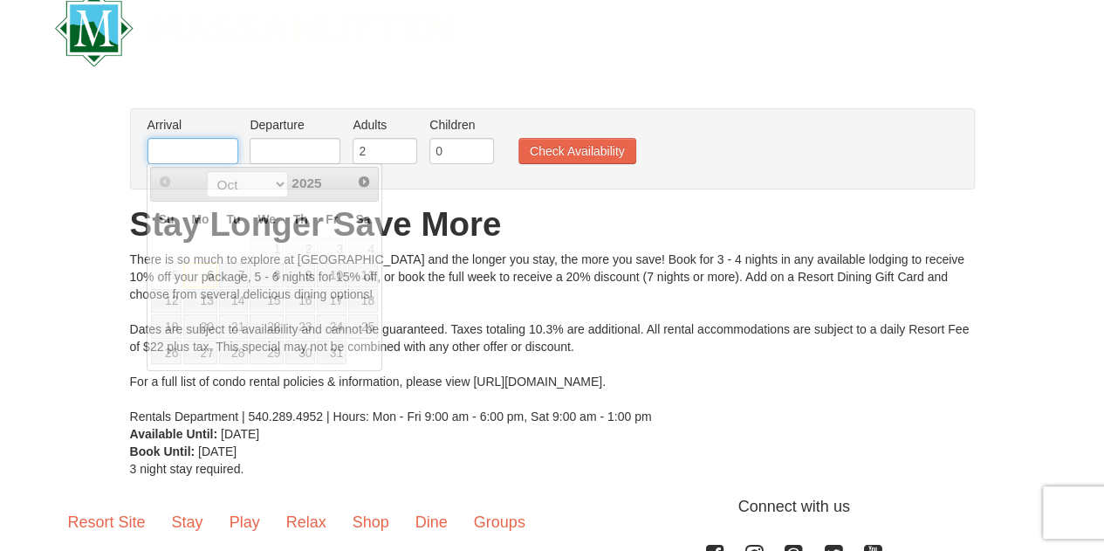
click at [208, 144] on input "text" at bounding box center [192, 151] width 91 height 26
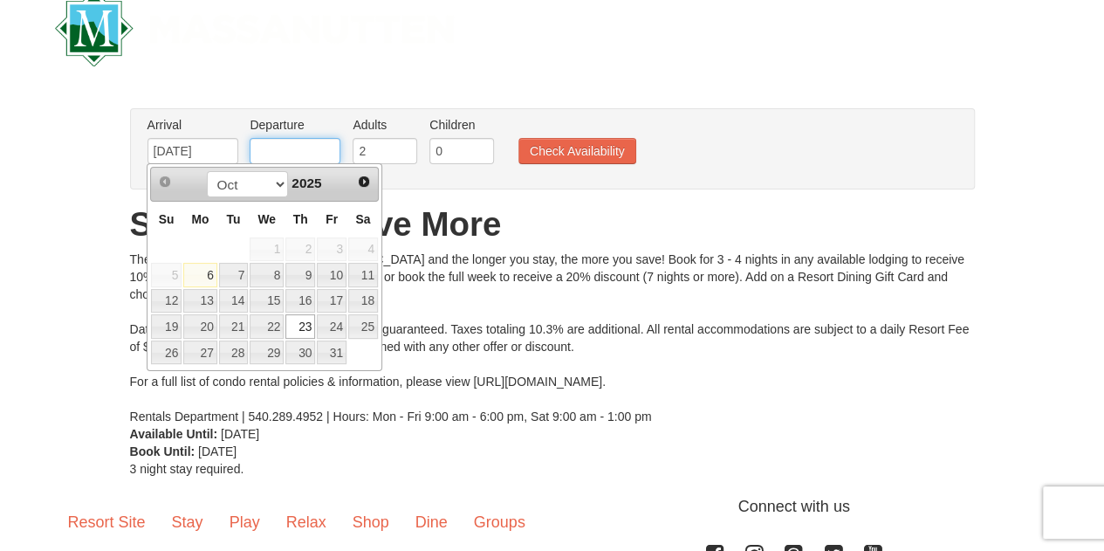
click at [276, 148] on input "text" at bounding box center [295, 151] width 91 height 26
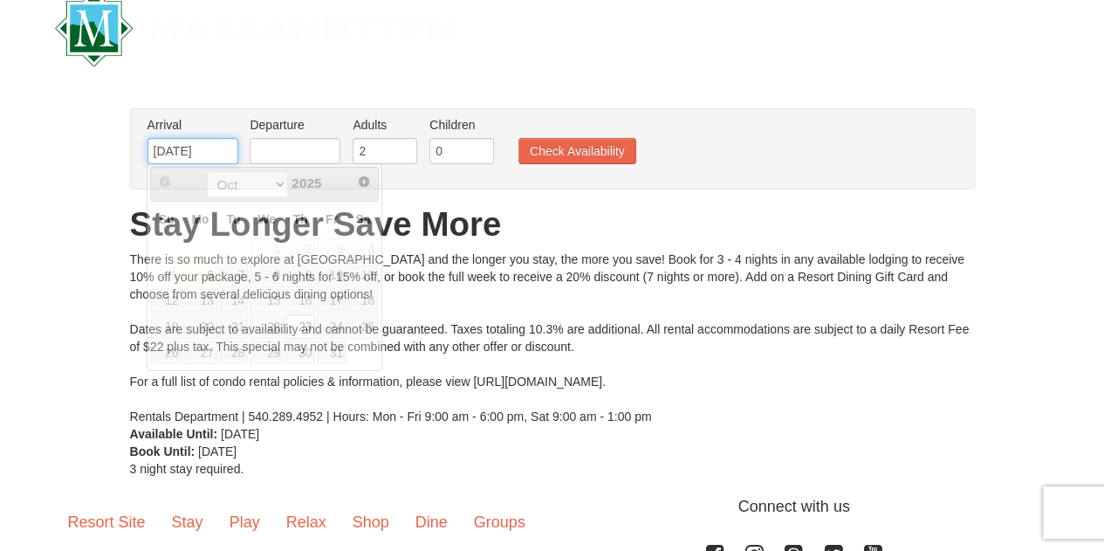
click at [204, 145] on input "10/23/2025" at bounding box center [192, 151] width 91 height 26
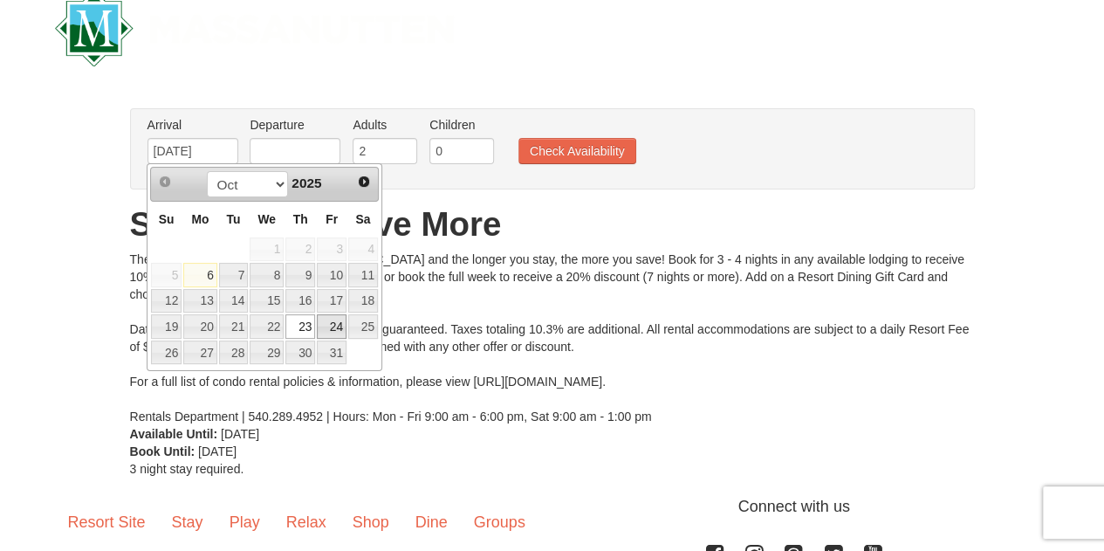
click at [341, 323] on link "24" at bounding box center [332, 326] width 30 height 24
type input "[DATE]"
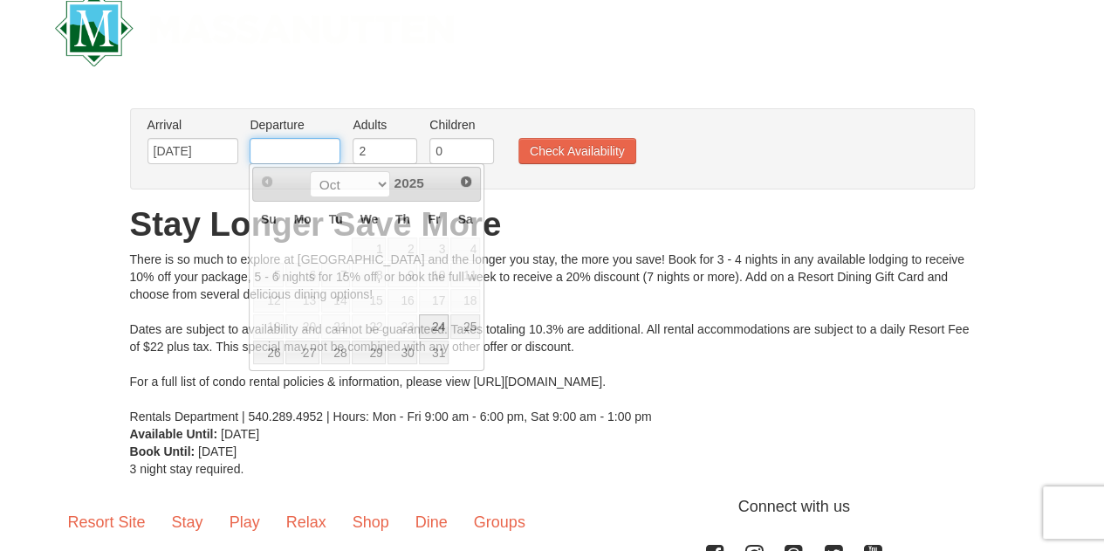
click at [323, 153] on input "text" at bounding box center [295, 151] width 91 height 26
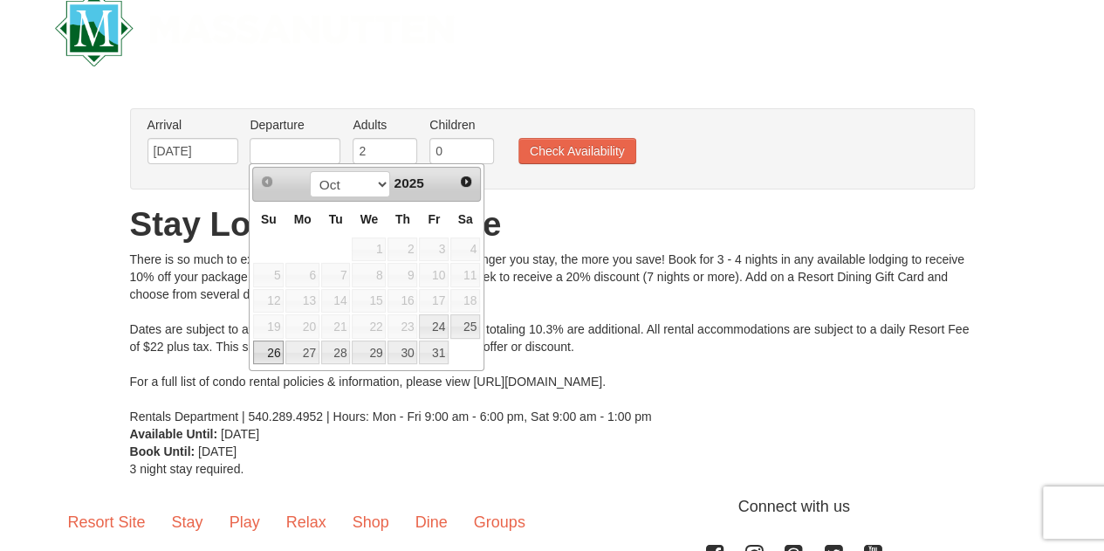
click at [269, 343] on link "26" at bounding box center [268, 352] width 31 height 24
type input "[DATE]"
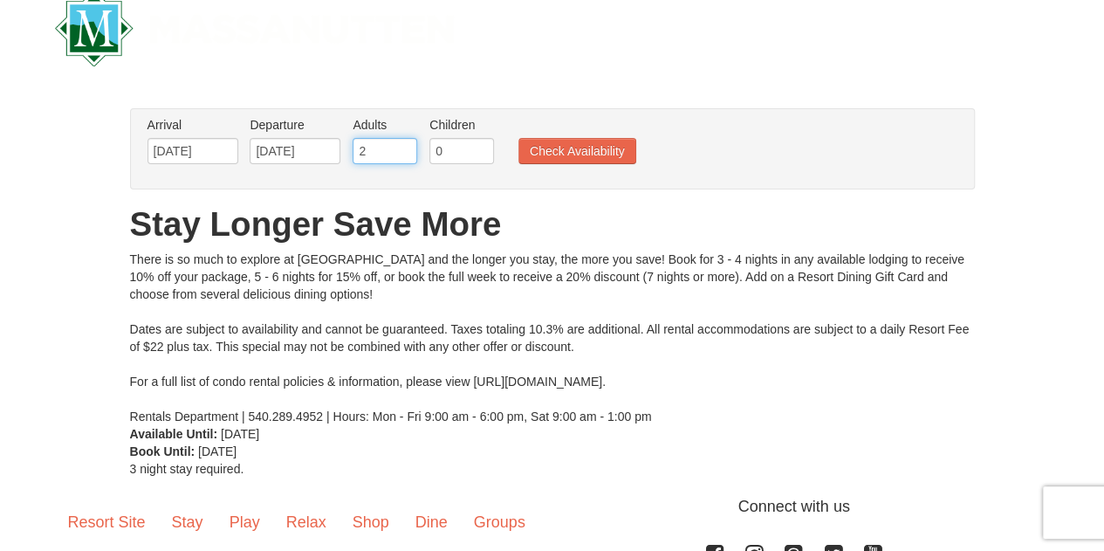
drag, startPoint x: 380, startPoint y: 152, endPoint x: 276, endPoint y: 149, distance: 104.7
click at [276, 149] on ul "Arrival Please format dates MM/DD/YYYY Please format dates MM/DD/YYYY 10/24/202…" at bounding box center [543, 144] width 800 height 57
type input "3"
drag, startPoint x: 460, startPoint y: 146, endPoint x: 325, endPoint y: 155, distance: 134.7
click at [325, 155] on ul "Arrival Please format dates MM/DD/YYYY Please format dates MM/DD/YYYY 10/24/202…" at bounding box center [543, 144] width 800 height 57
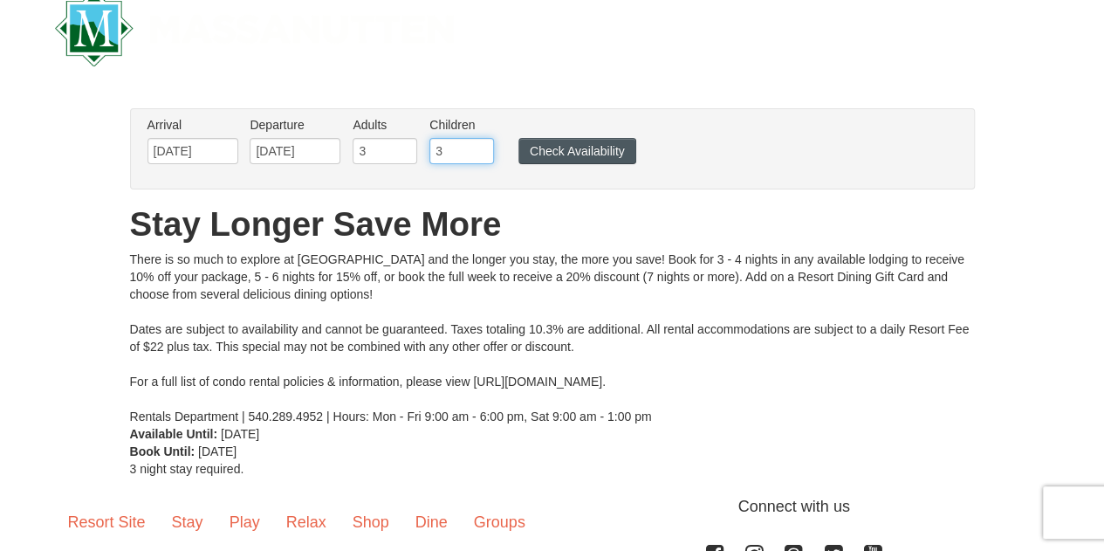
type input "3"
click at [587, 145] on button "Check Availability" at bounding box center [577, 151] width 118 height 26
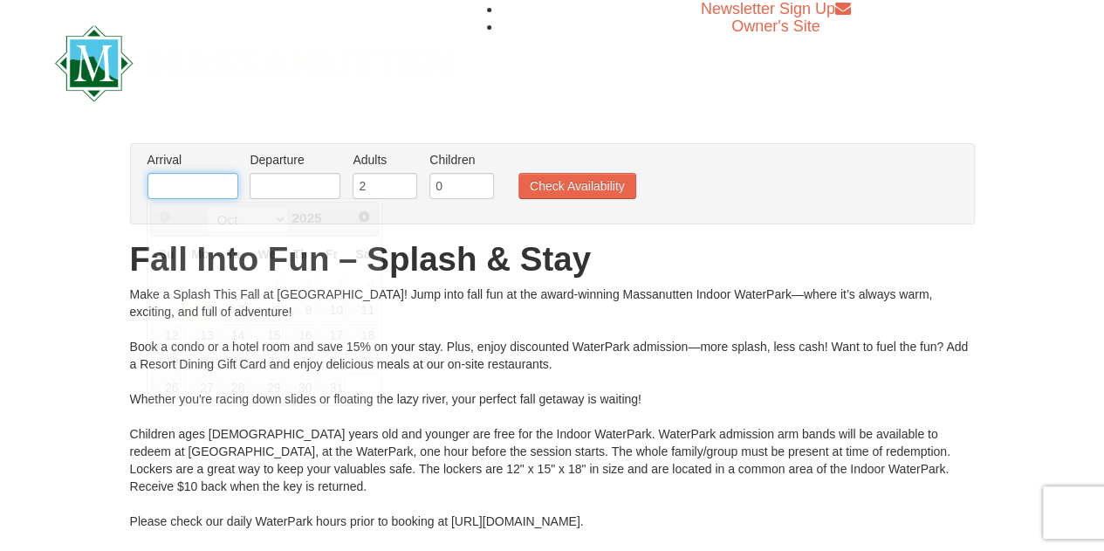
click at [183, 184] on input "text" at bounding box center [192, 186] width 91 height 26
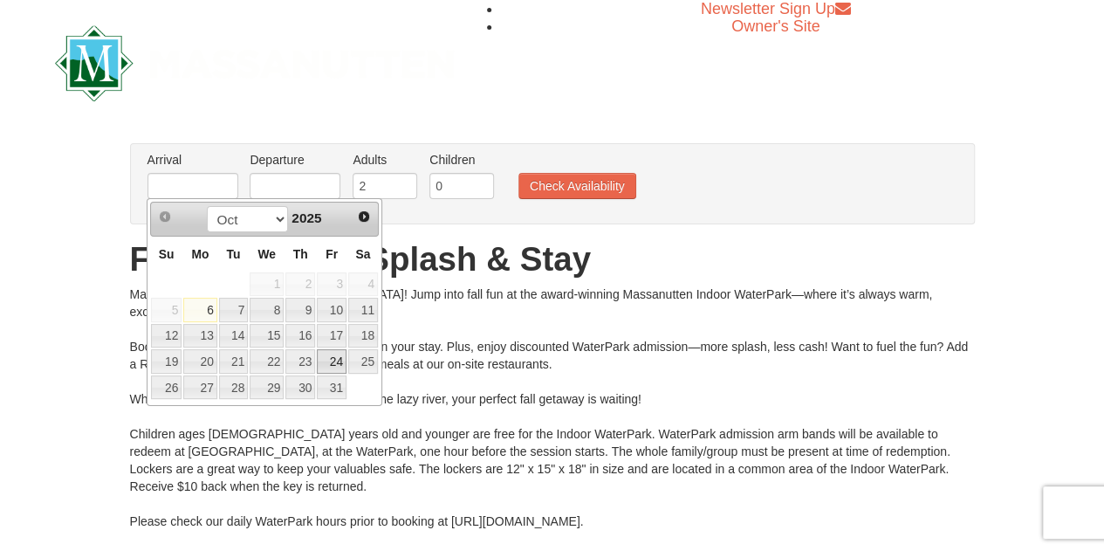
click at [340, 357] on link "24" at bounding box center [332, 361] width 30 height 24
type input "[DATE]"
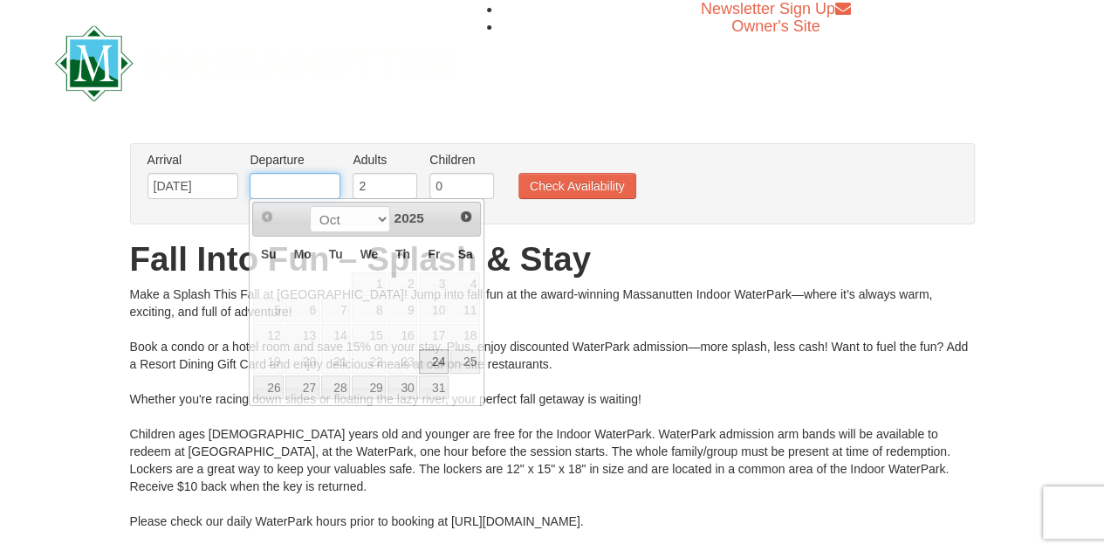
click at [294, 183] on input "text" at bounding box center [295, 186] width 91 height 26
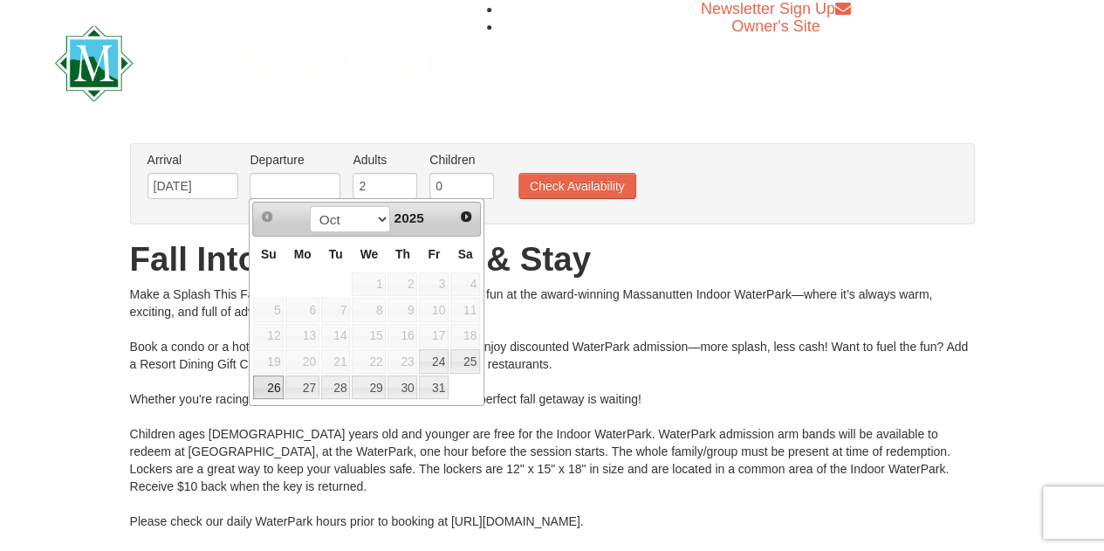
click at [264, 381] on link "26" at bounding box center [268, 387] width 31 height 24
type input "[DATE]"
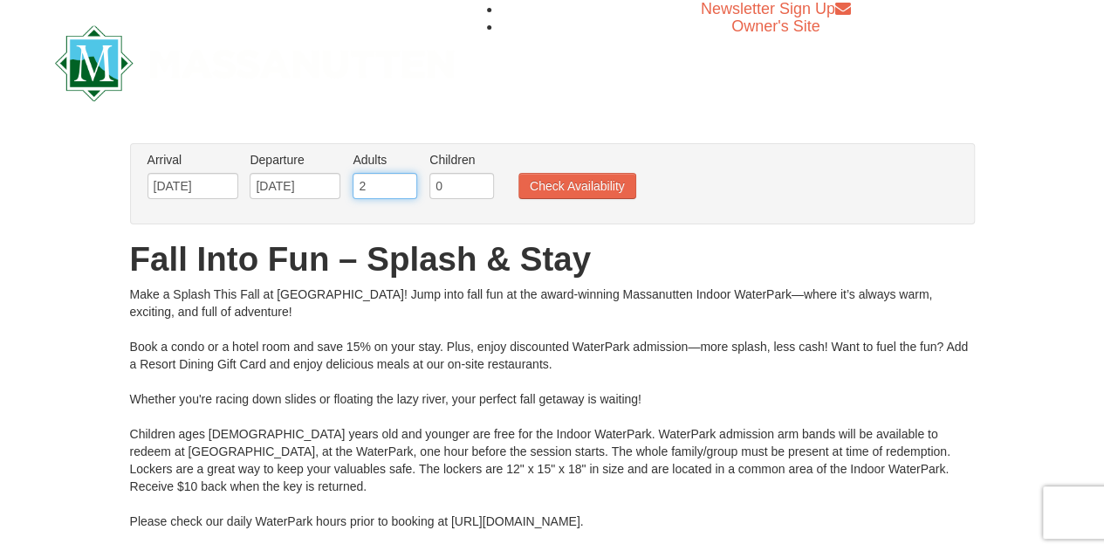
drag, startPoint x: 371, startPoint y: 188, endPoint x: 310, endPoint y: 195, distance: 61.4
click at [310, 195] on ul "Arrival Please format dates MM/DD/YYYY Please format dates MM/DD/YYYY [DATE] De…" at bounding box center [543, 179] width 800 height 57
type input "3"
drag, startPoint x: 462, startPoint y: 188, endPoint x: 361, endPoint y: 195, distance: 100.7
click at [361, 195] on ul "Arrival Please format dates MM/DD/YYYY Please format dates MM/DD/YYYY [DATE] De…" at bounding box center [543, 179] width 800 height 57
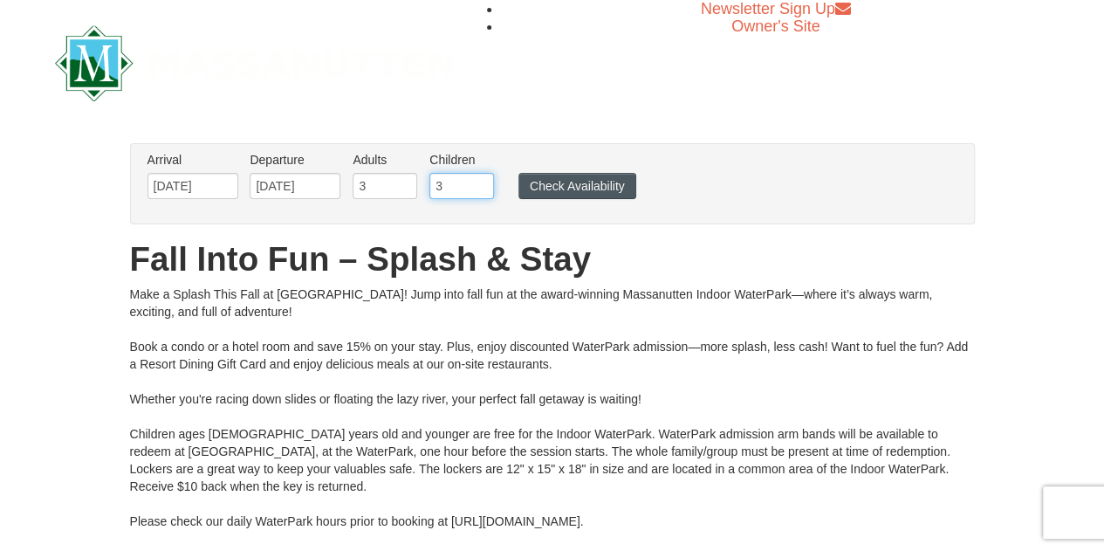
type input "3"
click at [567, 179] on button "Check Availability" at bounding box center [577, 186] width 118 height 26
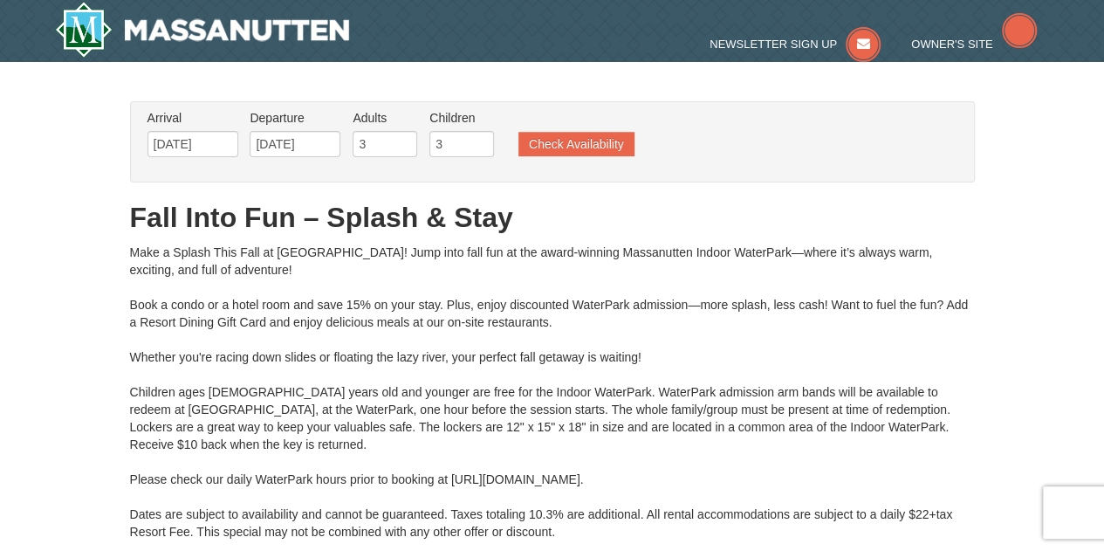
type input "[DATE]"
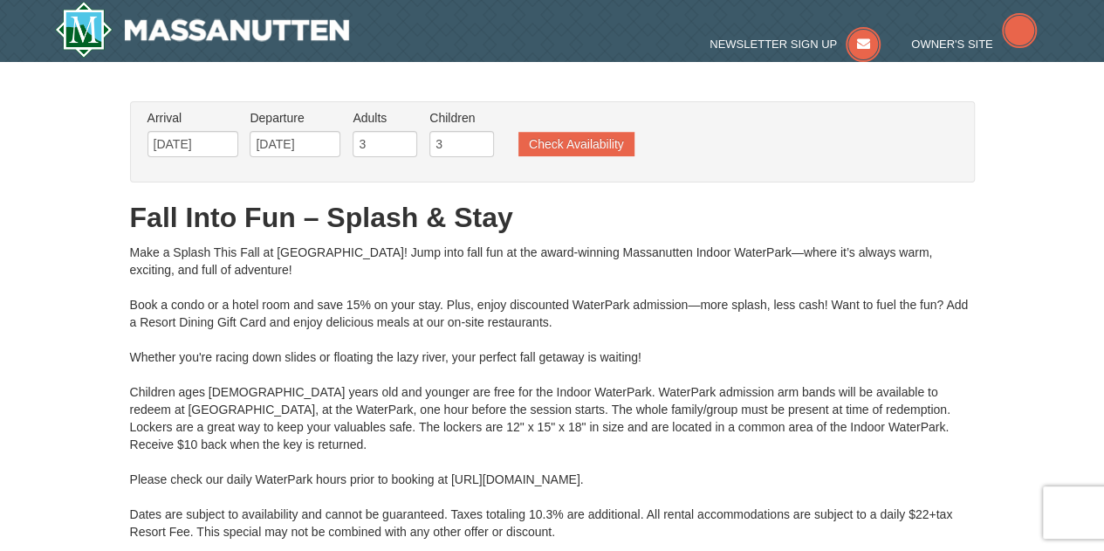
type input "[DATE]"
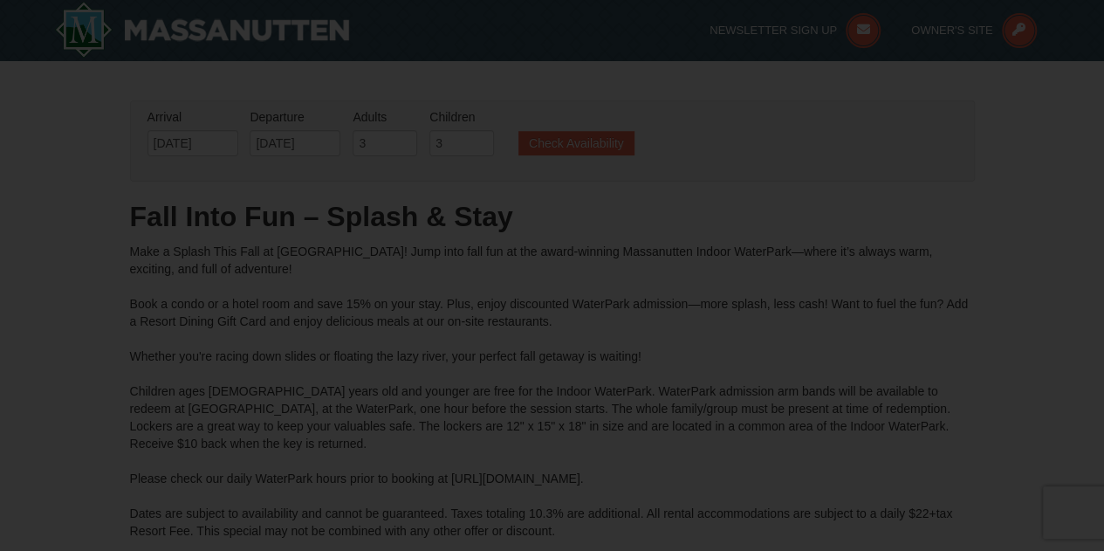
type input "[DATE]"
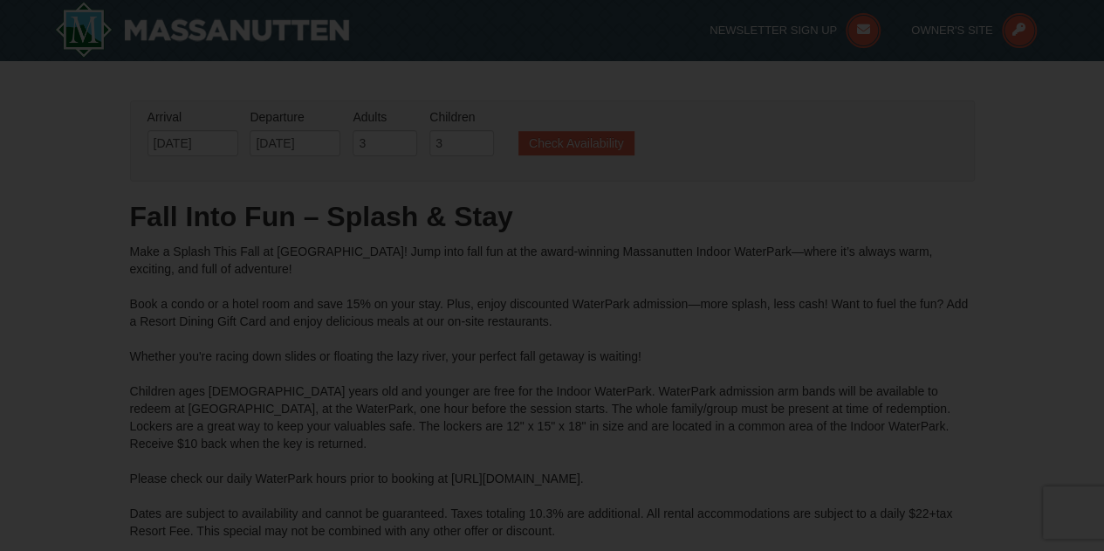
type input "[DATE]"
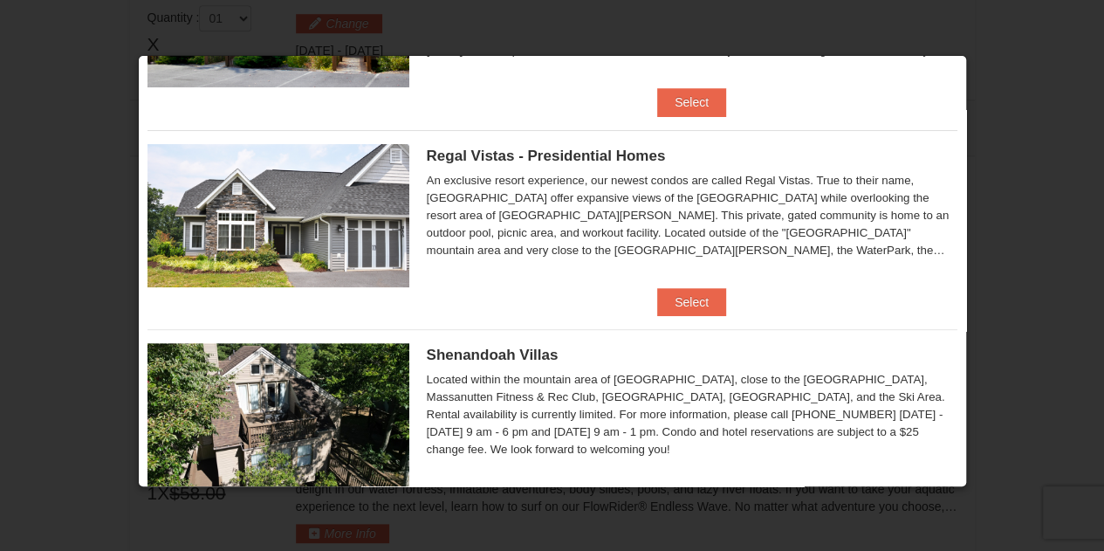
scroll to position [168, 0]
click at [695, 296] on button "Select" at bounding box center [691, 302] width 69 height 28
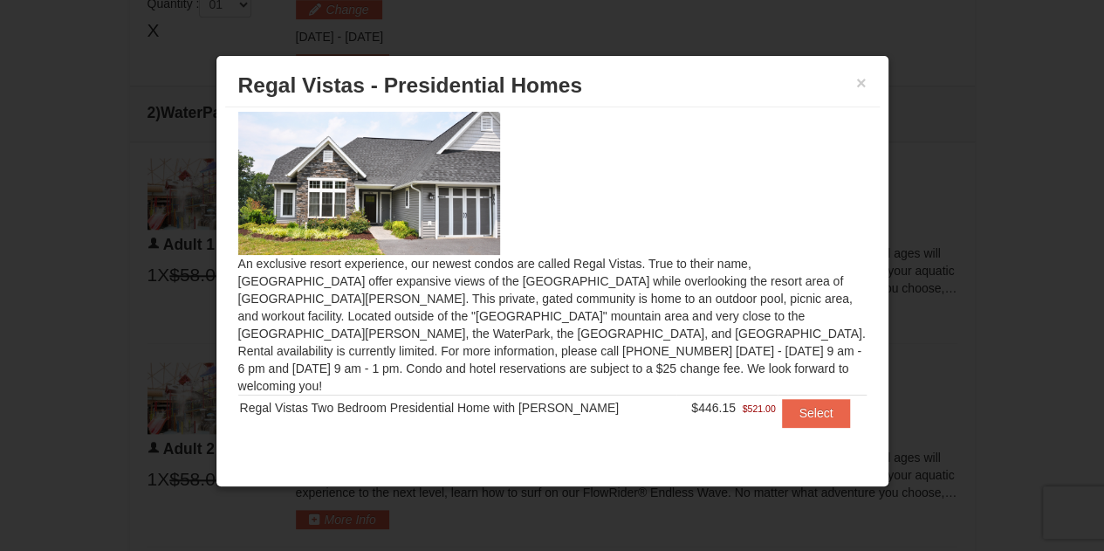
scroll to position [757, 0]
click at [782, 399] on button "Select" at bounding box center [816, 413] width 69 height 28
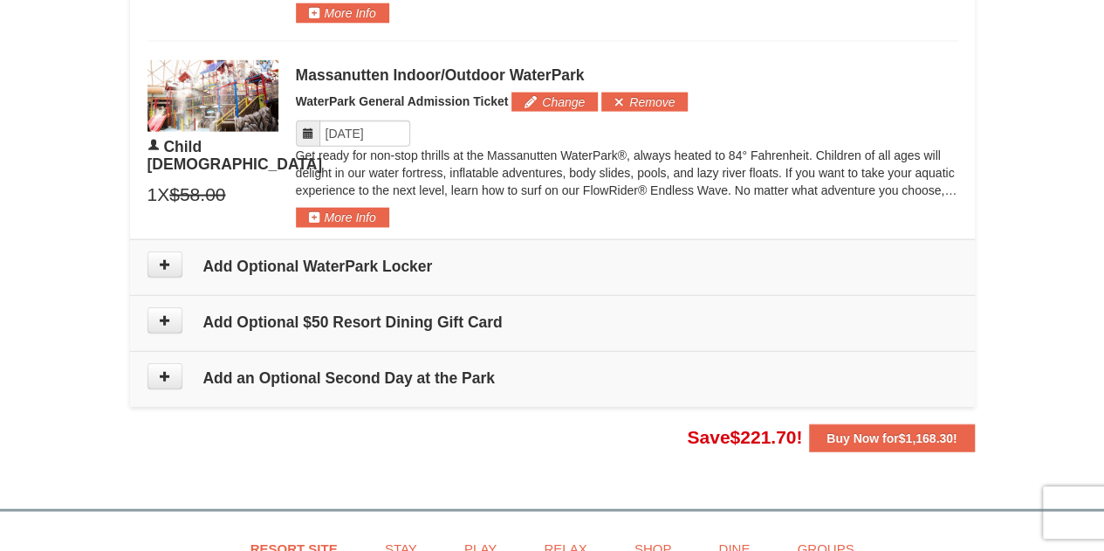
scroll to position [1955, 0]
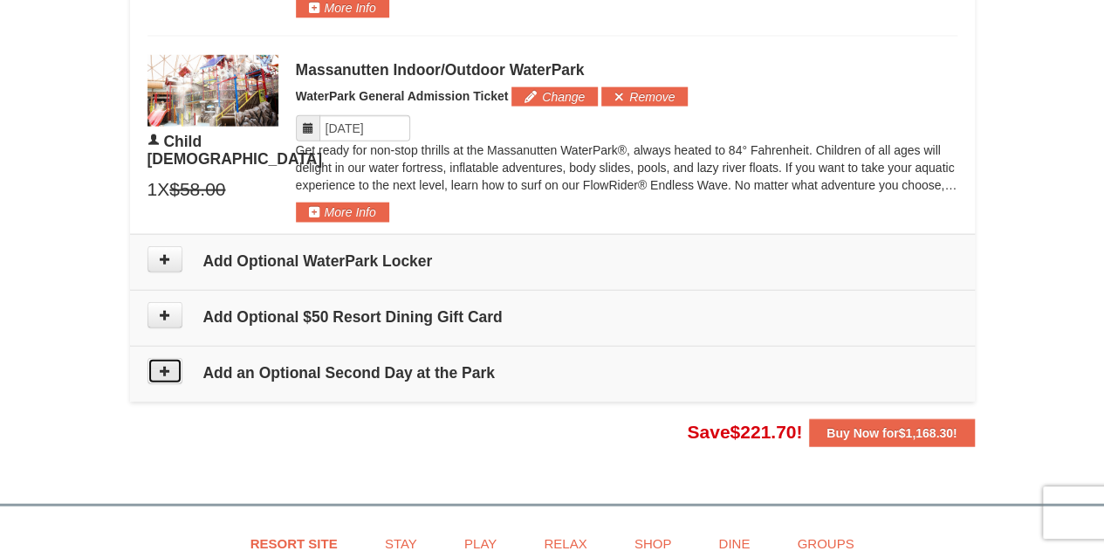
click at [164, 365] on icon at bounding box center [165, 371] width 12 height 12
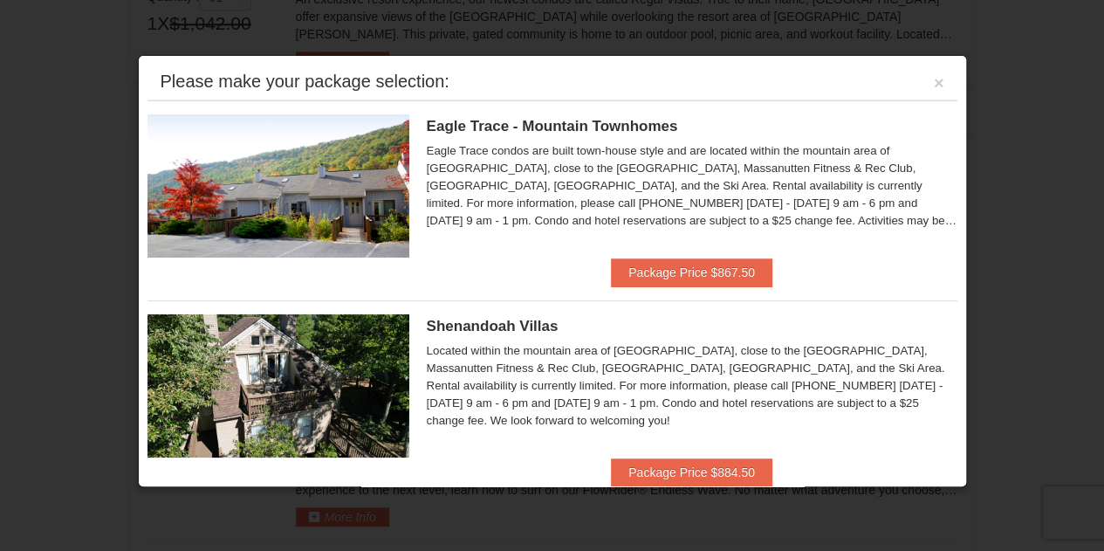
scroll to position [745, 0]
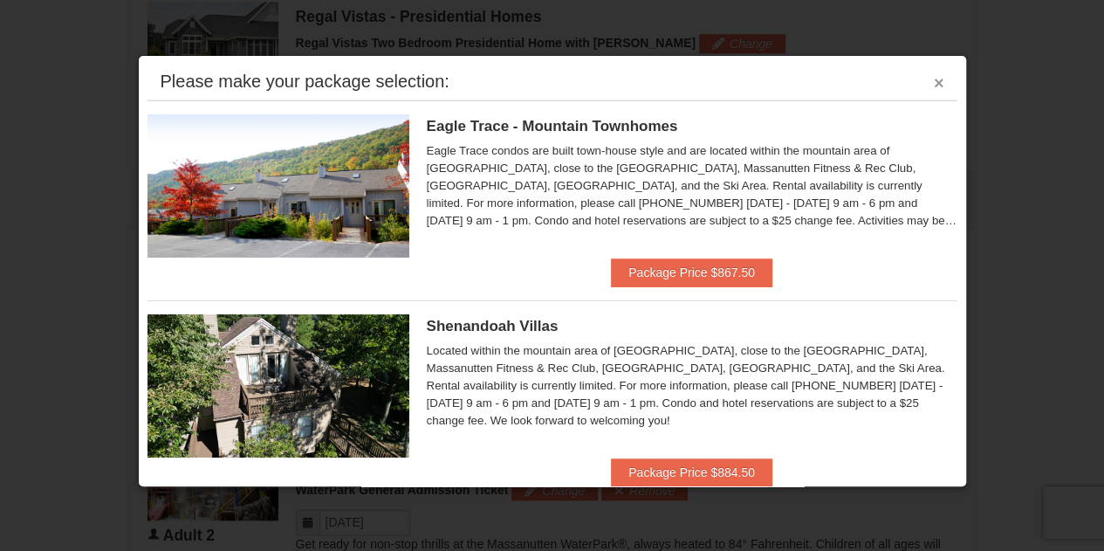
click at [934, 86] on button "×" at bounding box center [939, 82] width 10 height 17
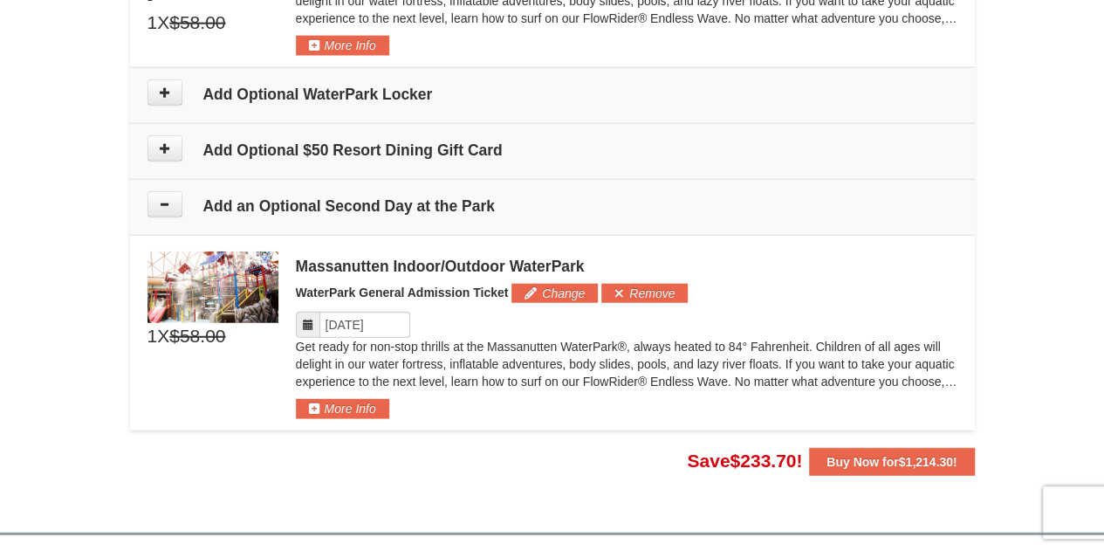
scroll to position [2122, 0]
click at [670, 287] on button "Remove" at bounding box center [644, 292] width 86 height 19
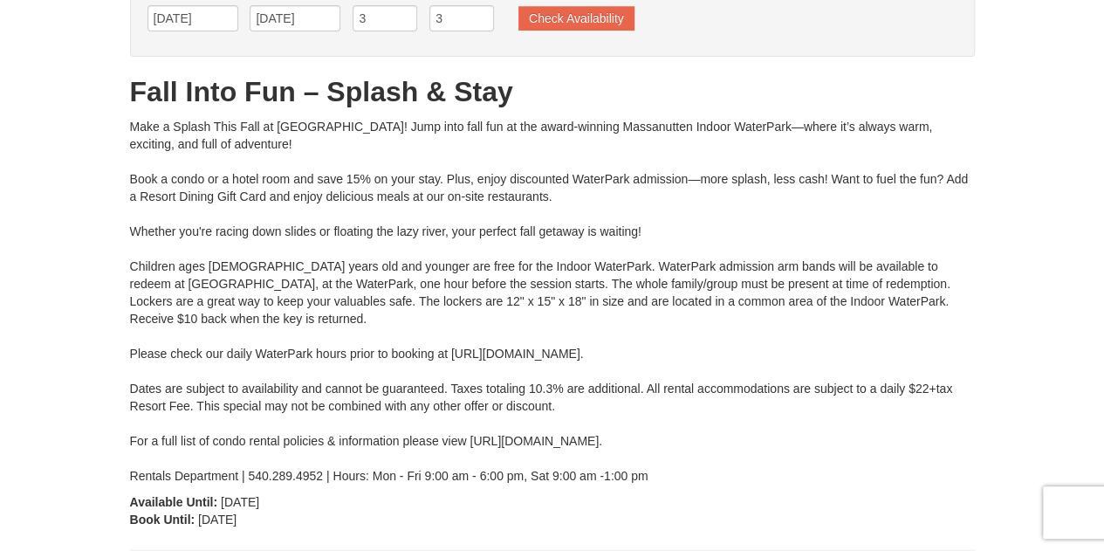
scroll to position [126, 0]
